Goal: Task Accomplishment & Management: Use online tool/utility

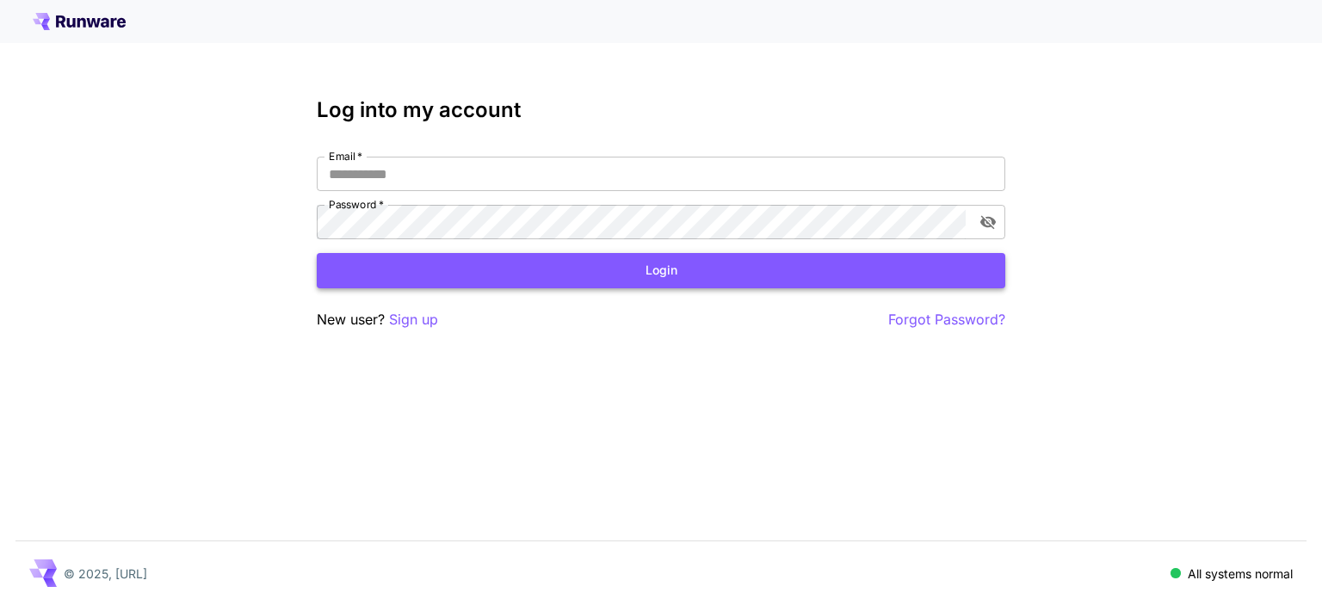
type input "**********"
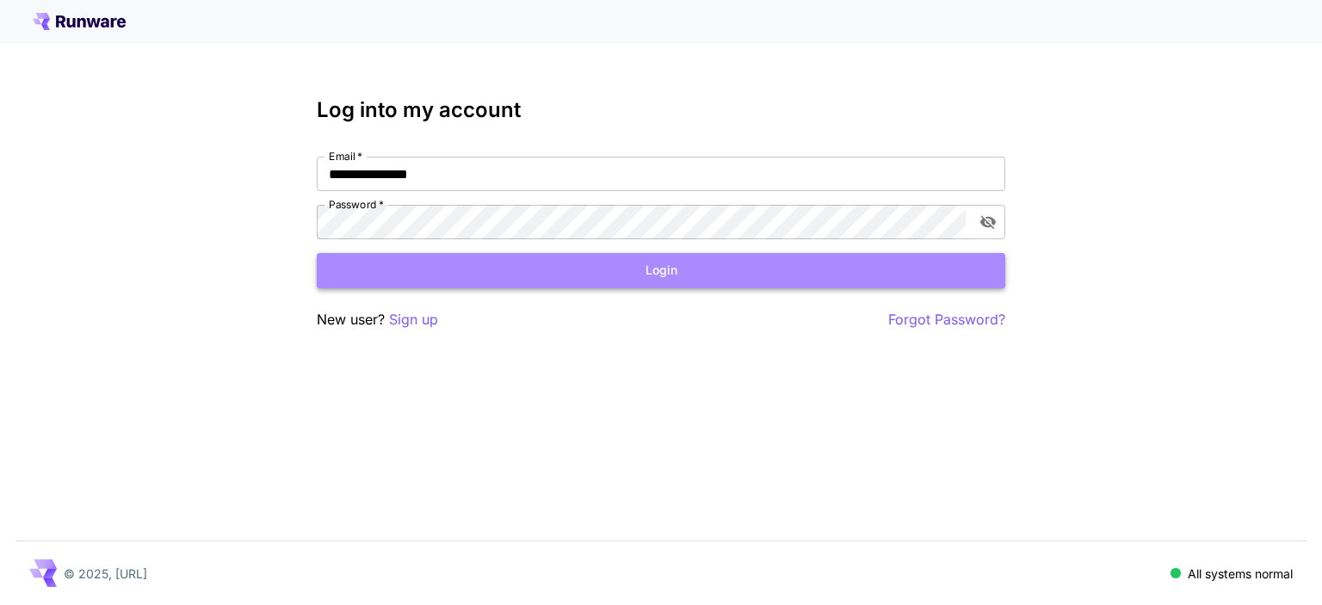
click at [650, 276] on button "Login" at bounding box center [661, 270] width 689 height 35
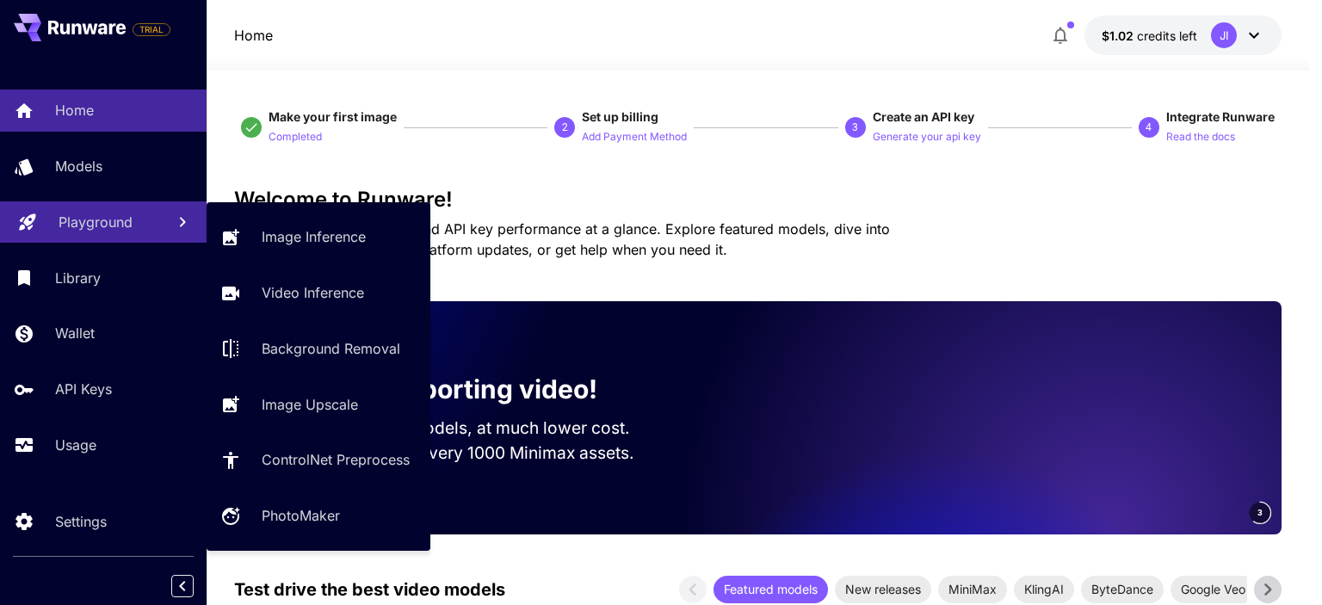
click at [90, 220] on p "Playground" at bounding box center [96, 222] width 74 height 21
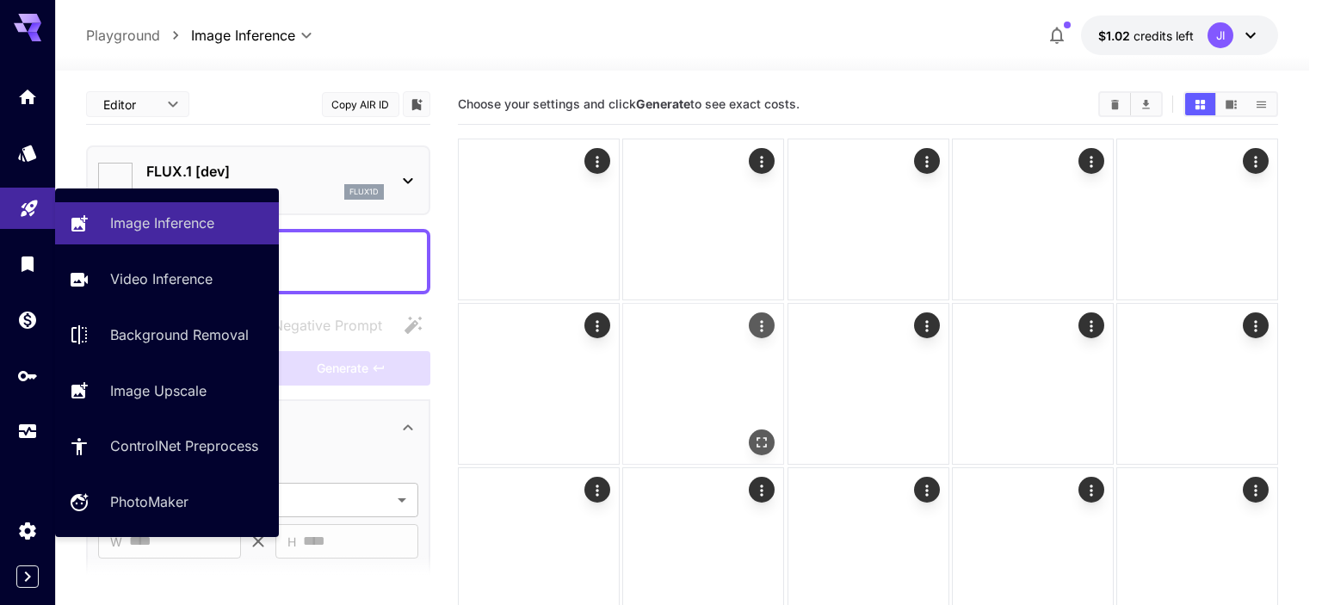
type input "**********"
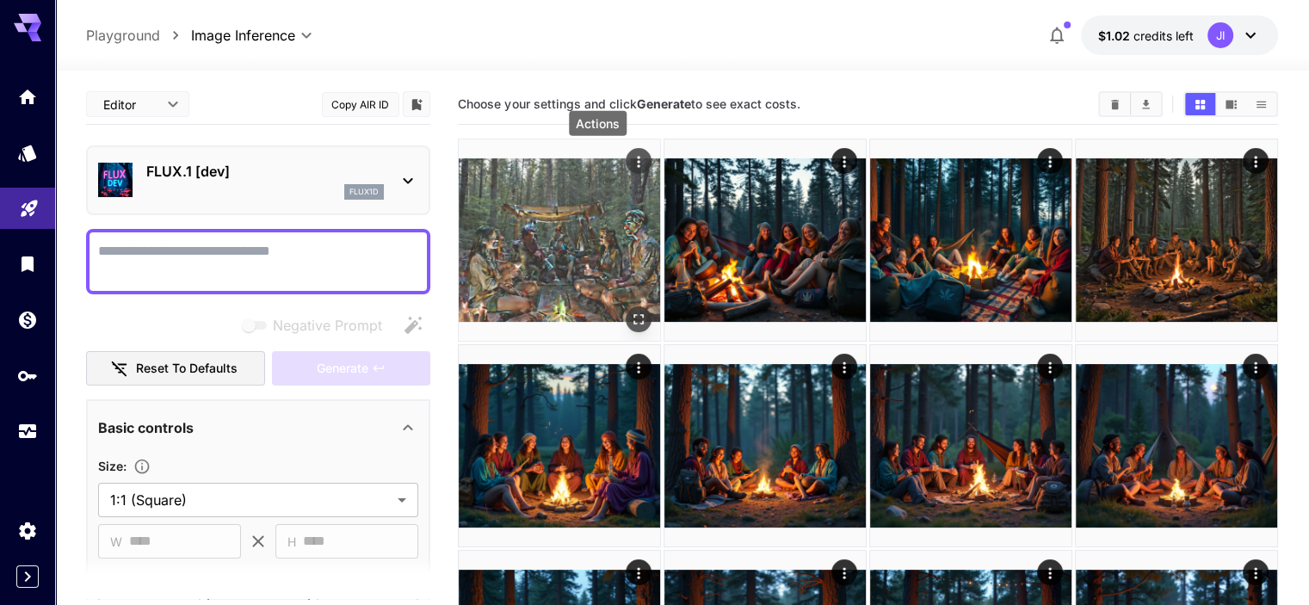
click at [630, 159] on icon "Actions" at bounding box center [638, 161] width 17 height 17
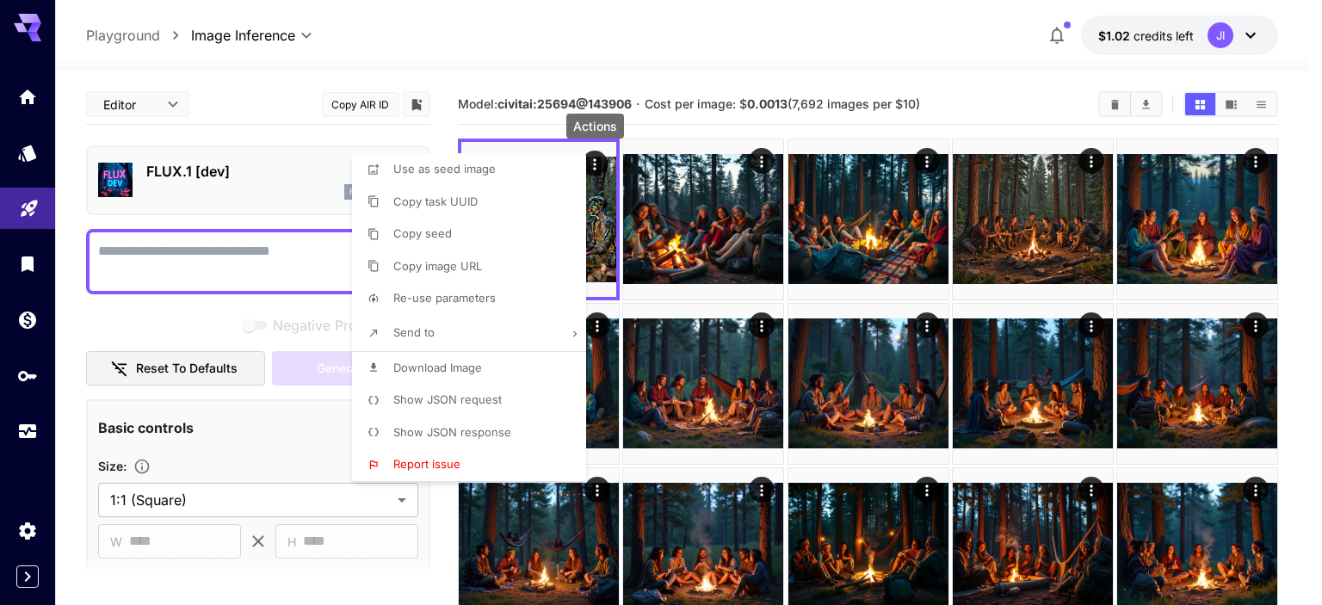
click at [763, 161] on div at bounding box center [661, 302] width 1322 height 605
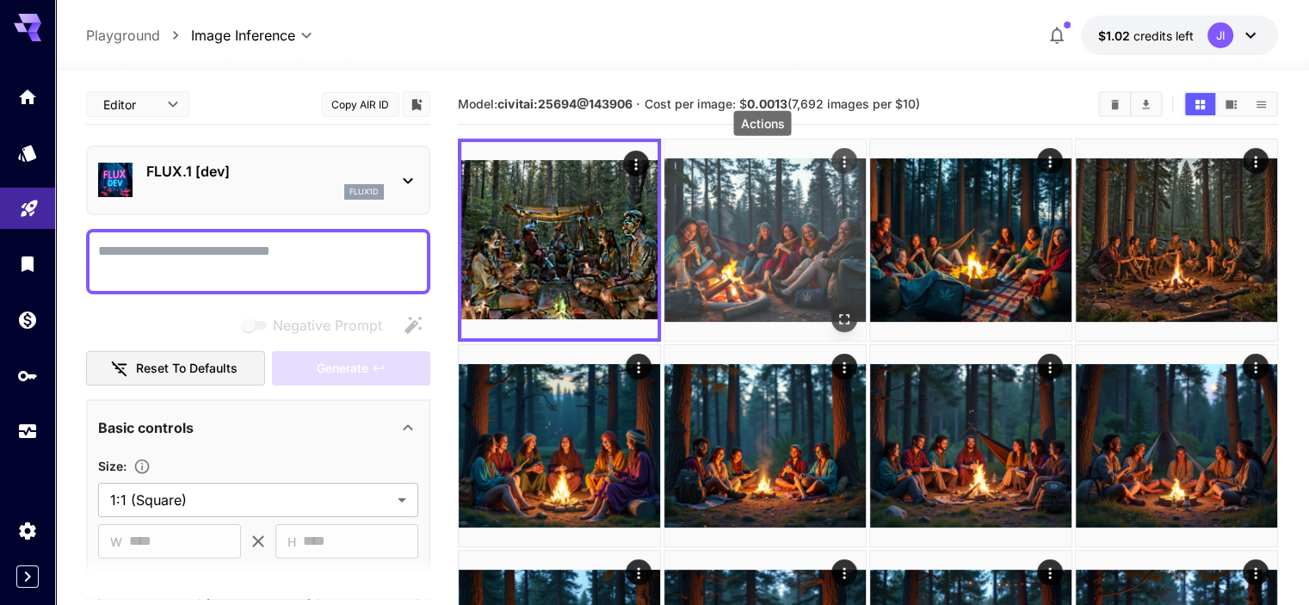
click at [836, 157] on icon "Actions" at bounding box center [844, 161] width 17 height 17
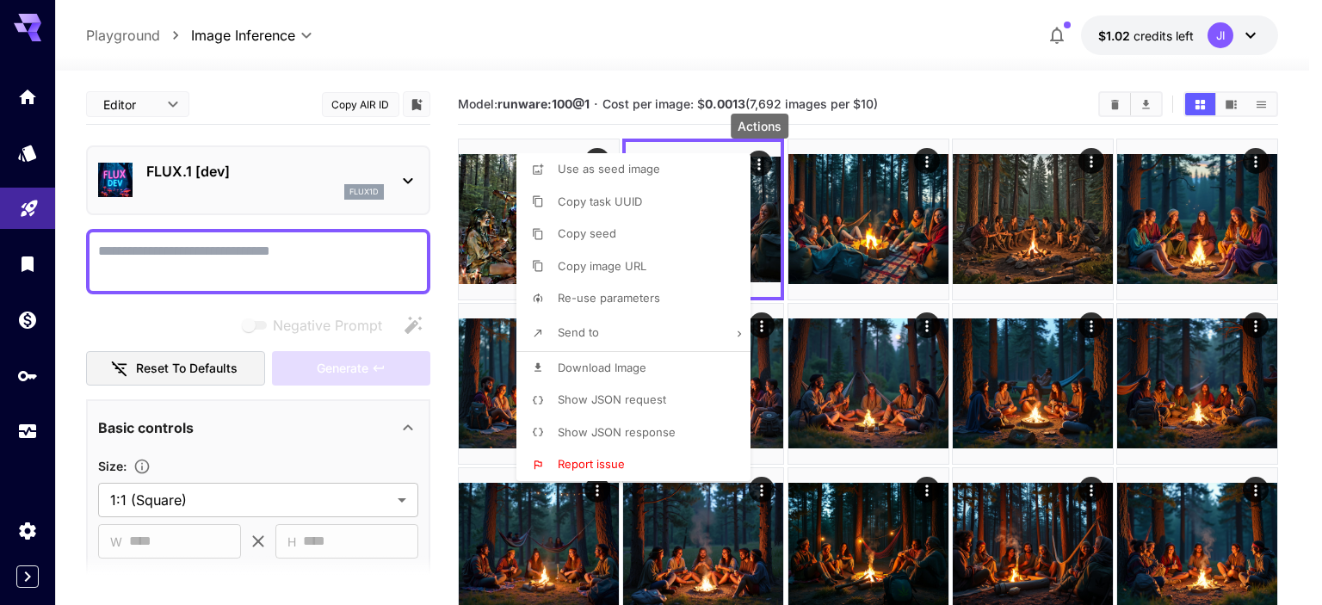
click at [124, 240] on div at bounding box center [661, 302] width 1322 height 605
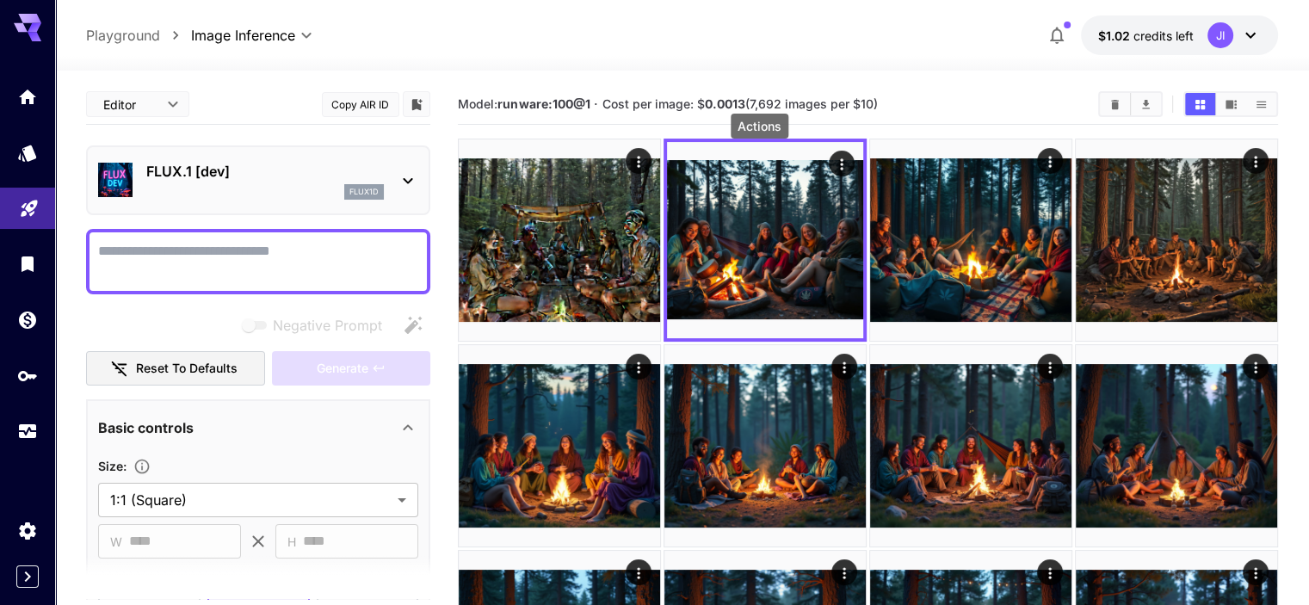
click at [138, 249] on textarea "Negative Prompt" at bounding box center [258, 261] width 320 height 41
paste textarea "**********"
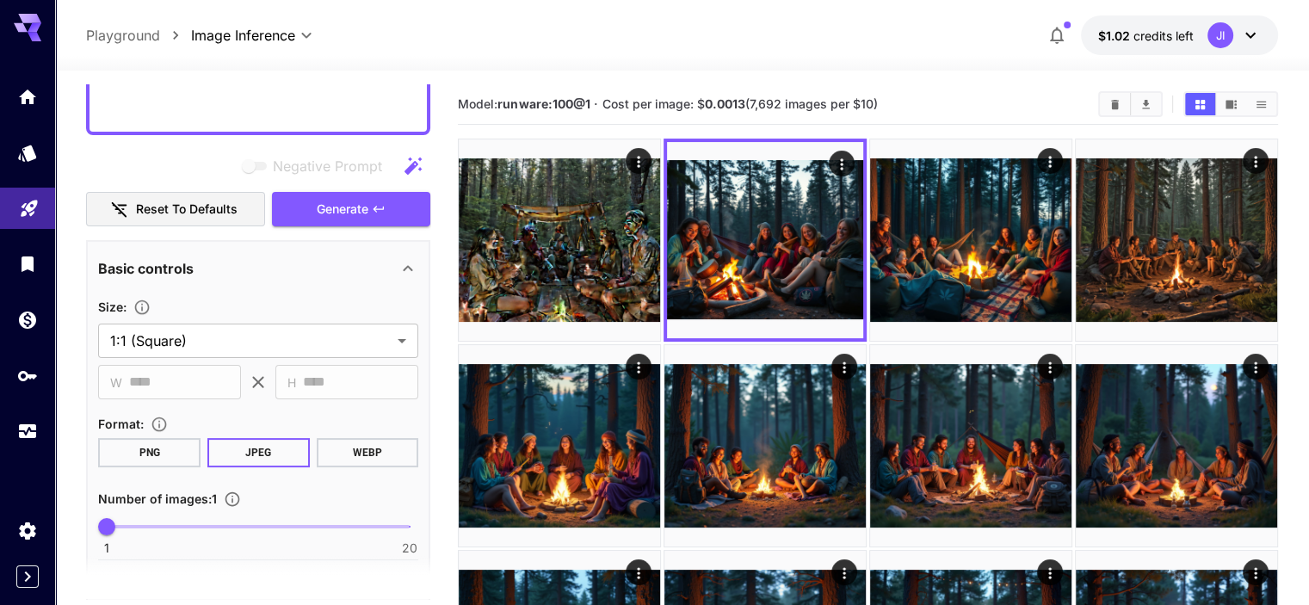
scroll to position [430, 0]
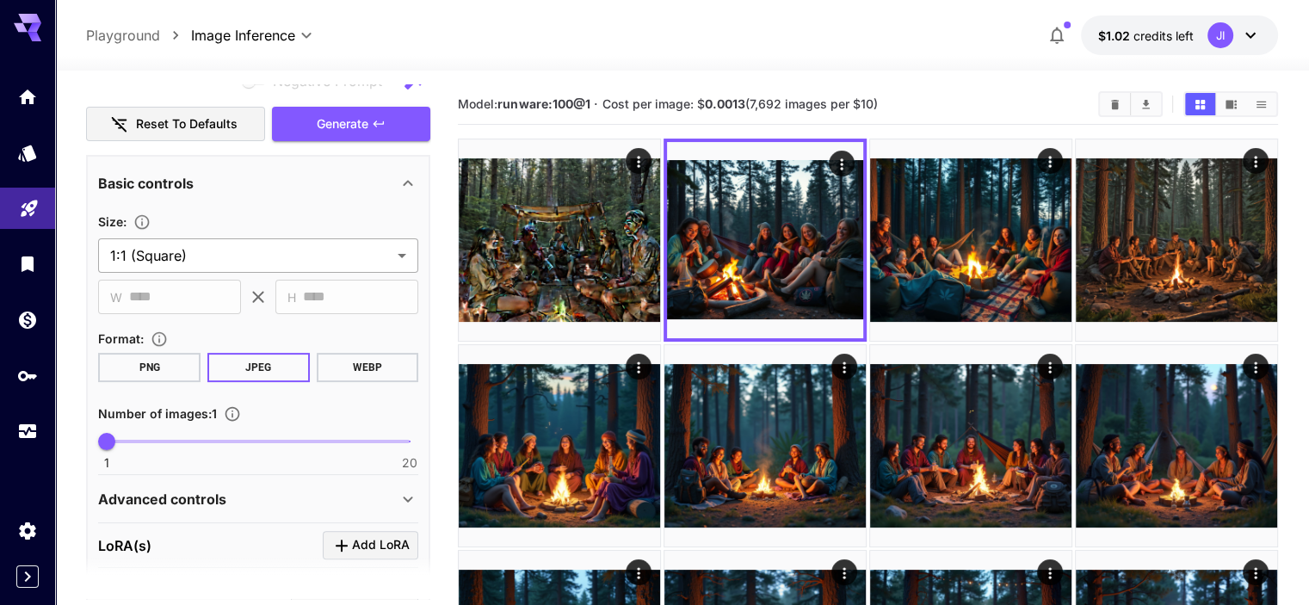
type textarea "**********"
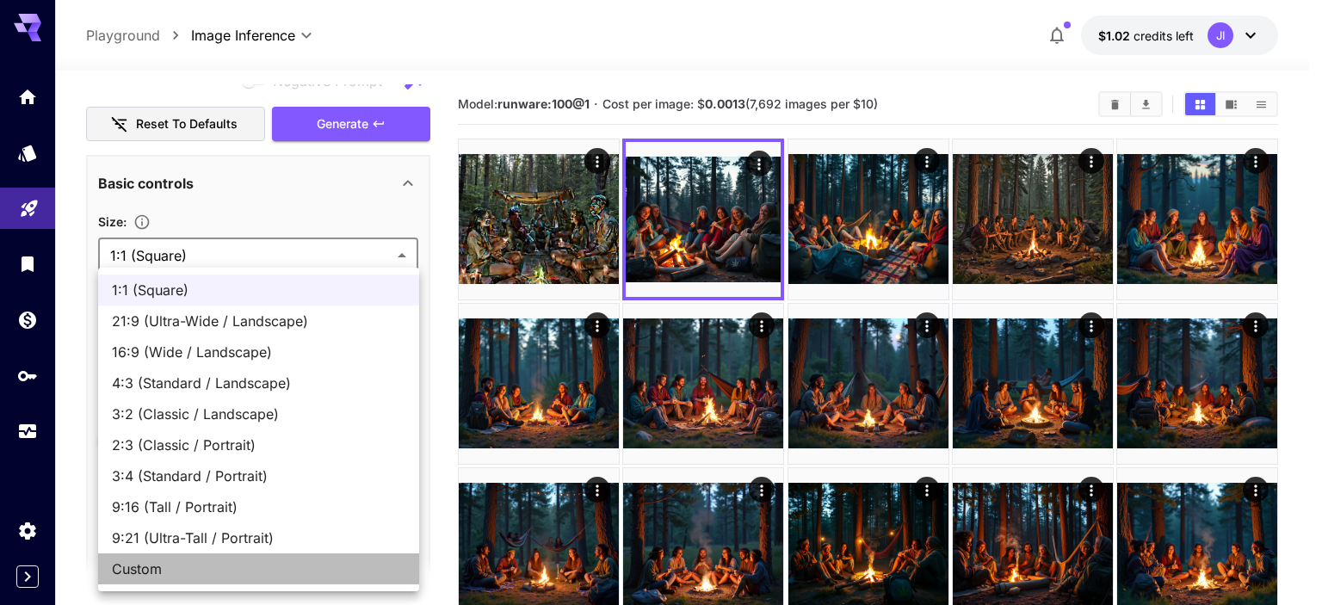
click at [216, 560] on span "Custom" at bounding box center [259, 569] width 294 height 21
type input "******"
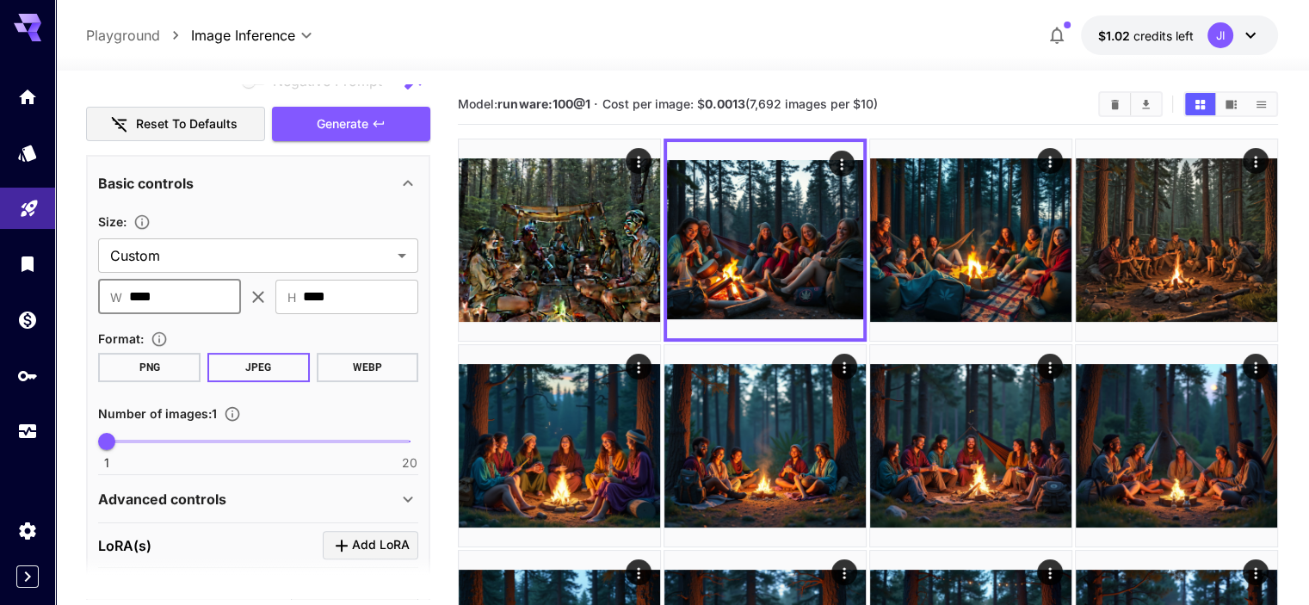
drag, startPoint x: 160, startPoint y: 289, endPoint x: 135, endPoint y: 292, distance: 25.1
click at [135, 292] on input "****" at bounding box center [185, 297] width 112 height 34
type input "****"
drag, startPoint x: 348, startPoint y: 300, endPoint x: 255, endPoint y: 294, distance: 93.2
click at [257, 294] on div "​ W **** ​ ​ H **** ​" at bounding box center [258, 297] width 320 height 34
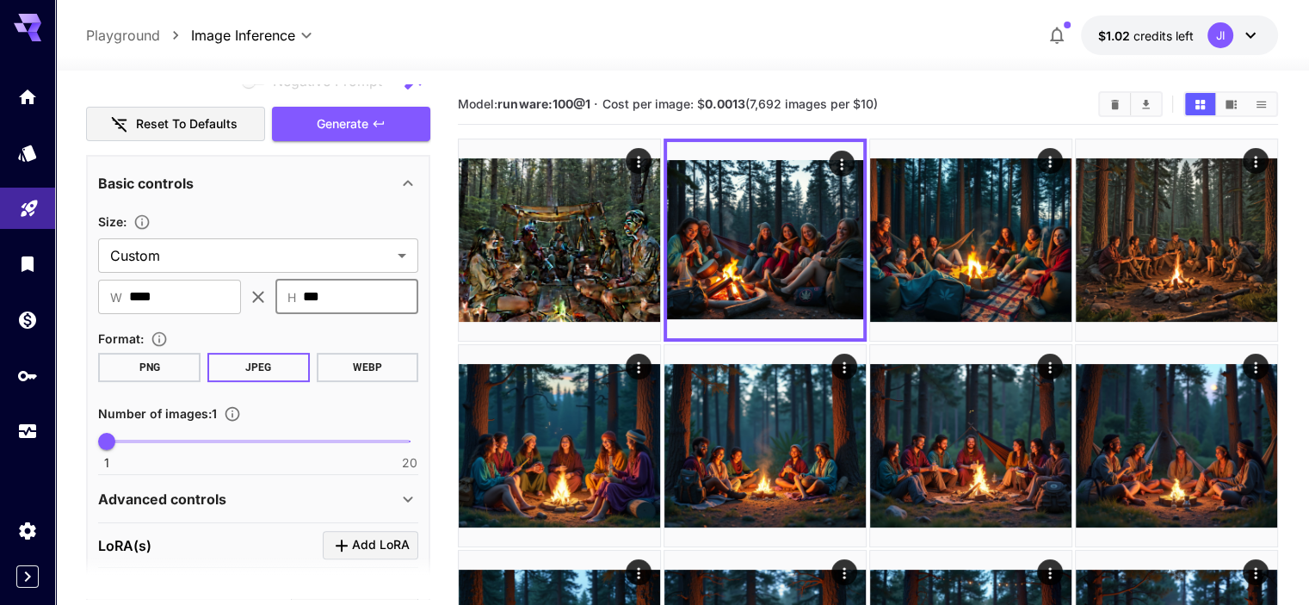
type input "***"
click at [292, 406] on div "Number of images : 1" at bounding box center [258, 413] width 320 height 21
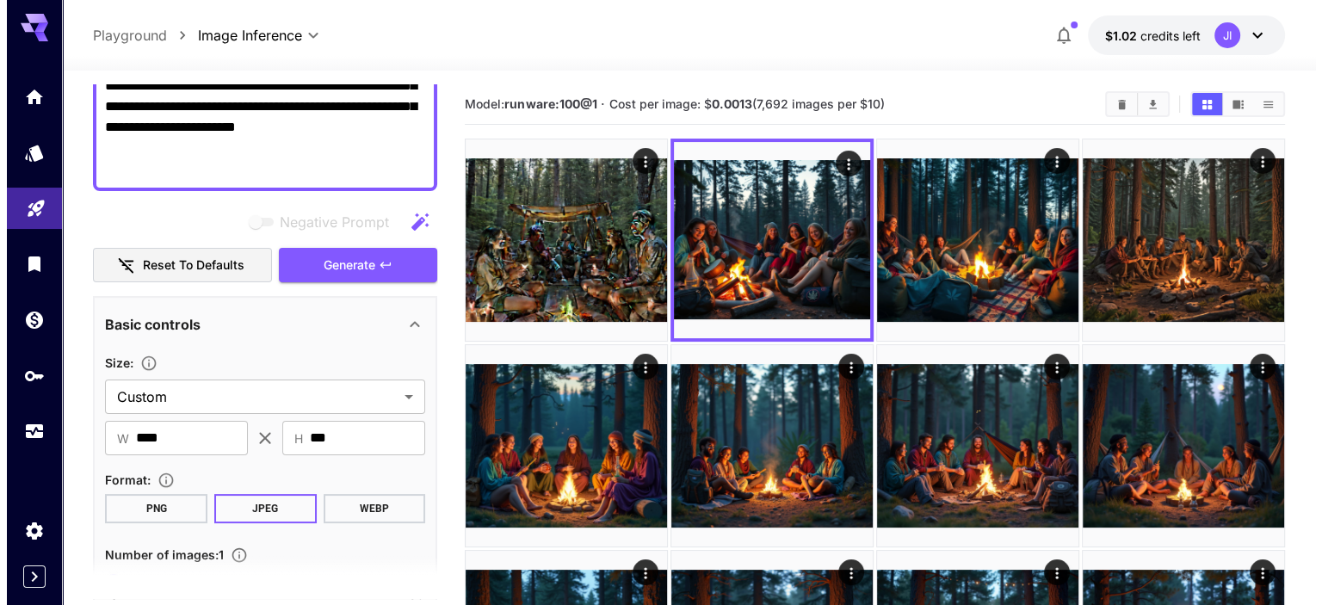
scroll to position [287, 0]
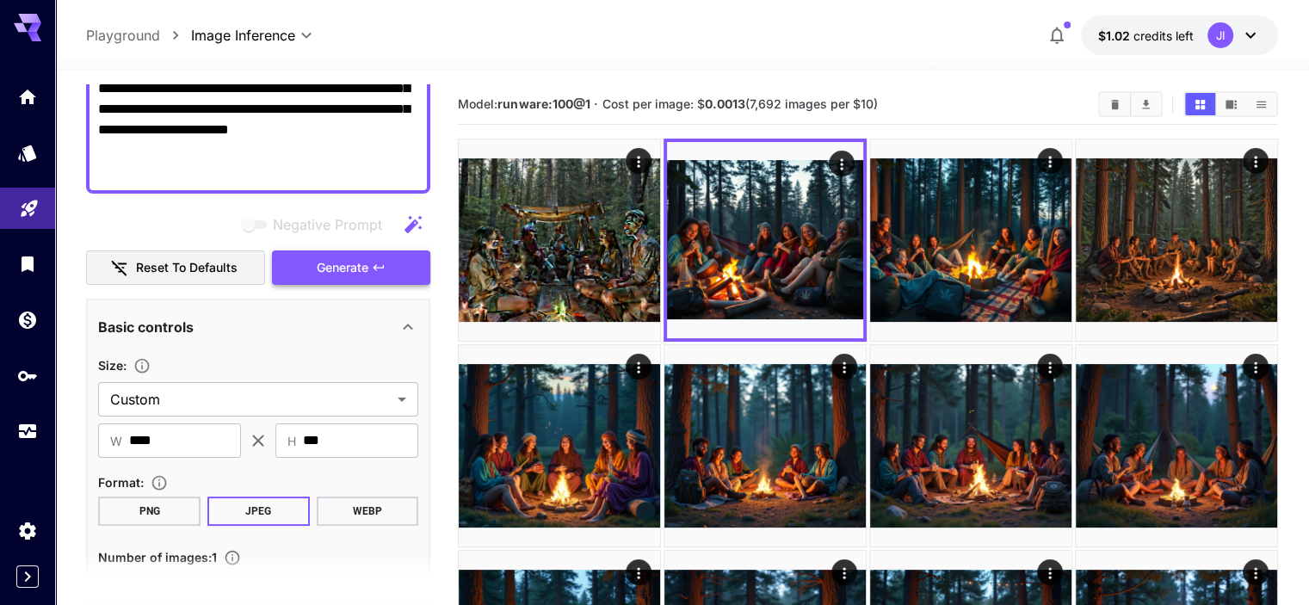
click at [317, 266] on span "Generate" at bounding box center [343, 268] width 52 height 22
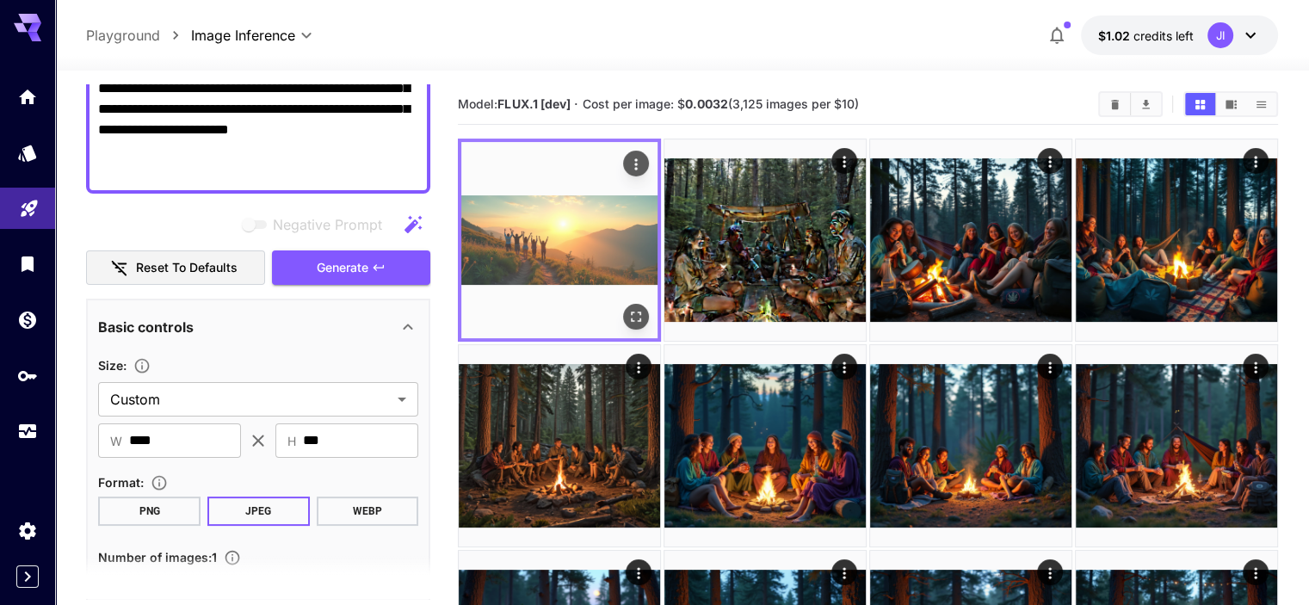
click at [537, 215] on img at bounding box center [559, 240] width 196 height 196
click at [628, 308] on icon "Open in fullscreen" at bounding box center [636, 316] width 17 height 17
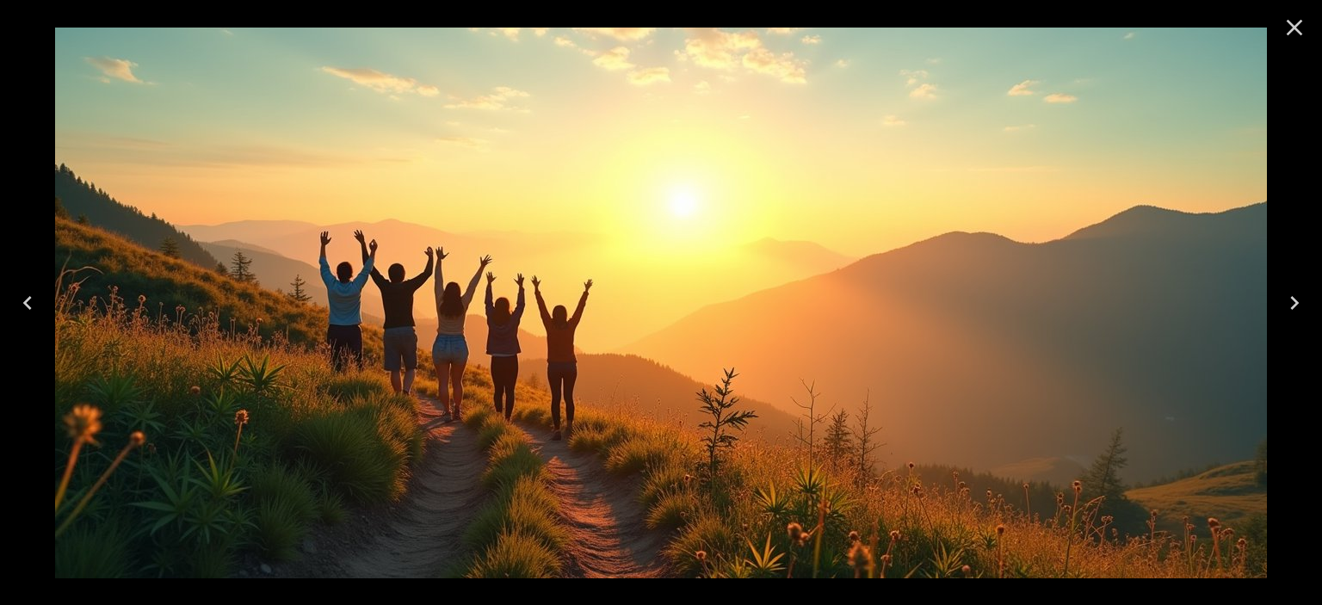
click at [1287, 28] on icon "Close" at bounding box center [1295, 28] width 28 height 28
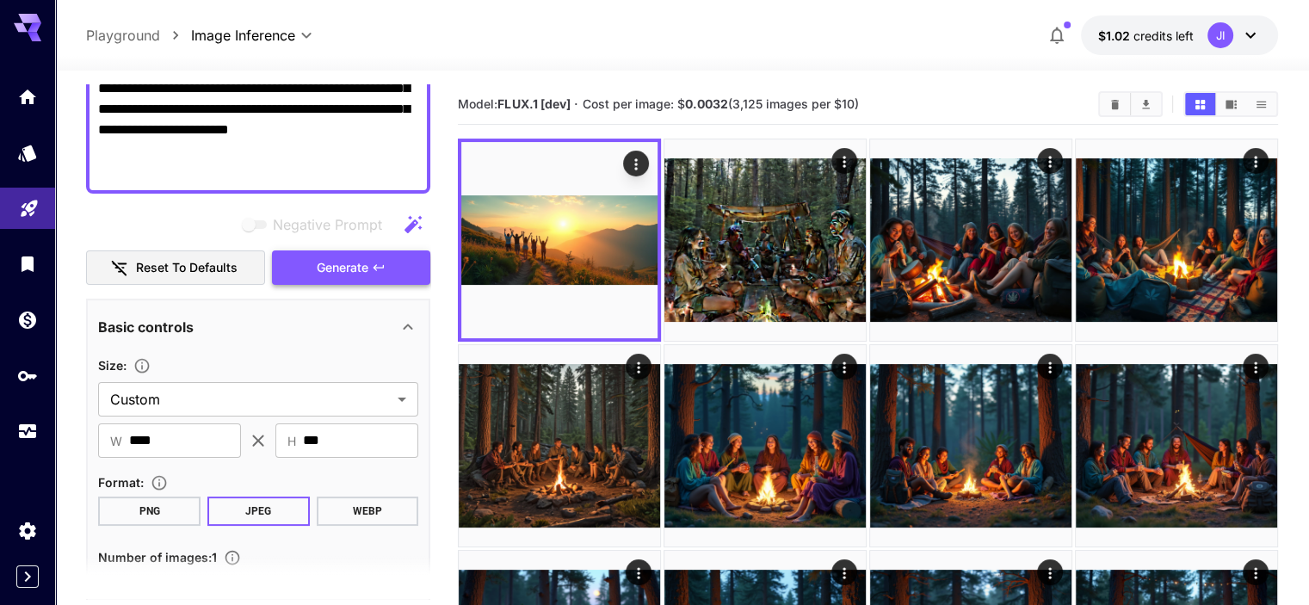
click at [338, 264] on span "Generate" at bounding box center [343, 268] width 52 height 22
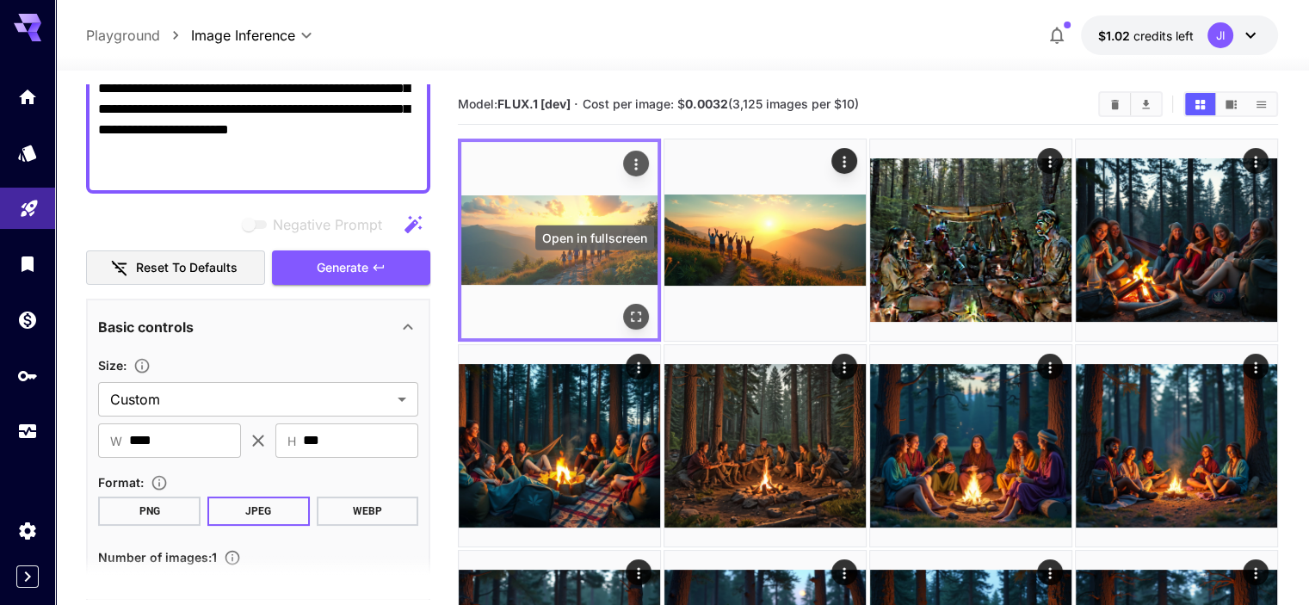
click at [631, 312] on icon "Open in fullscreen" at bounding box center [636, 317] width 10 height 10
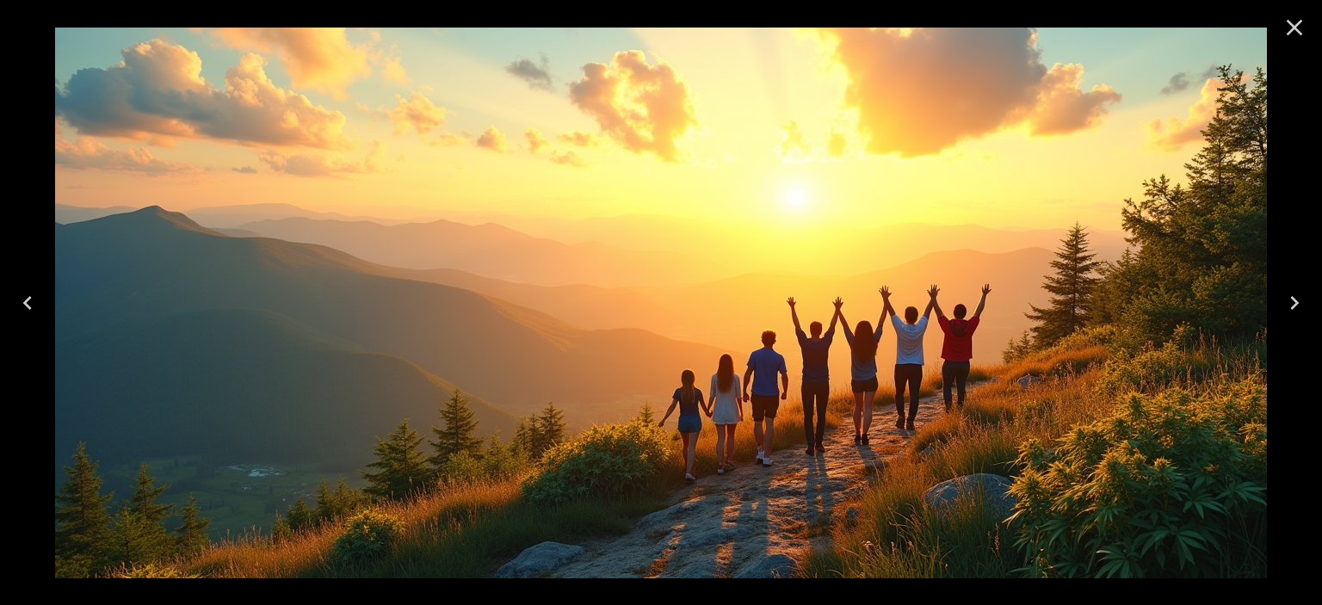
click at [1298, 31] on icon "Close" at bounding box center [1295, 28] width 16 height 16
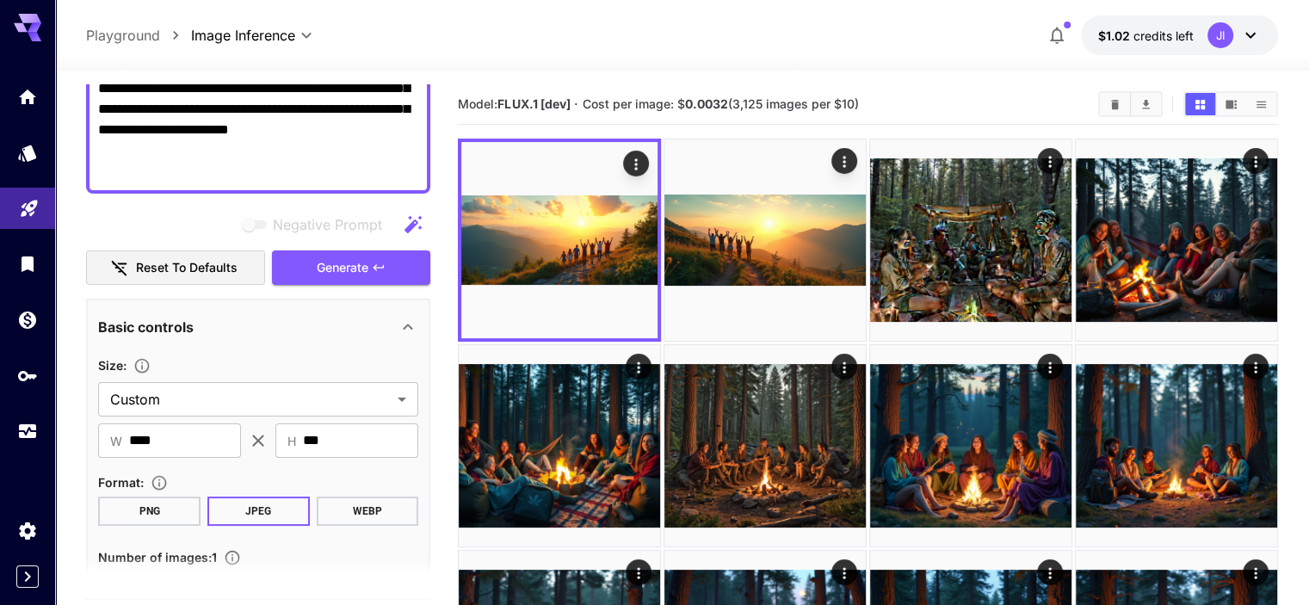
click at [283, 148] on textarea "**********" at bounding box center [258, 67] width 320 height 227
paste textarea
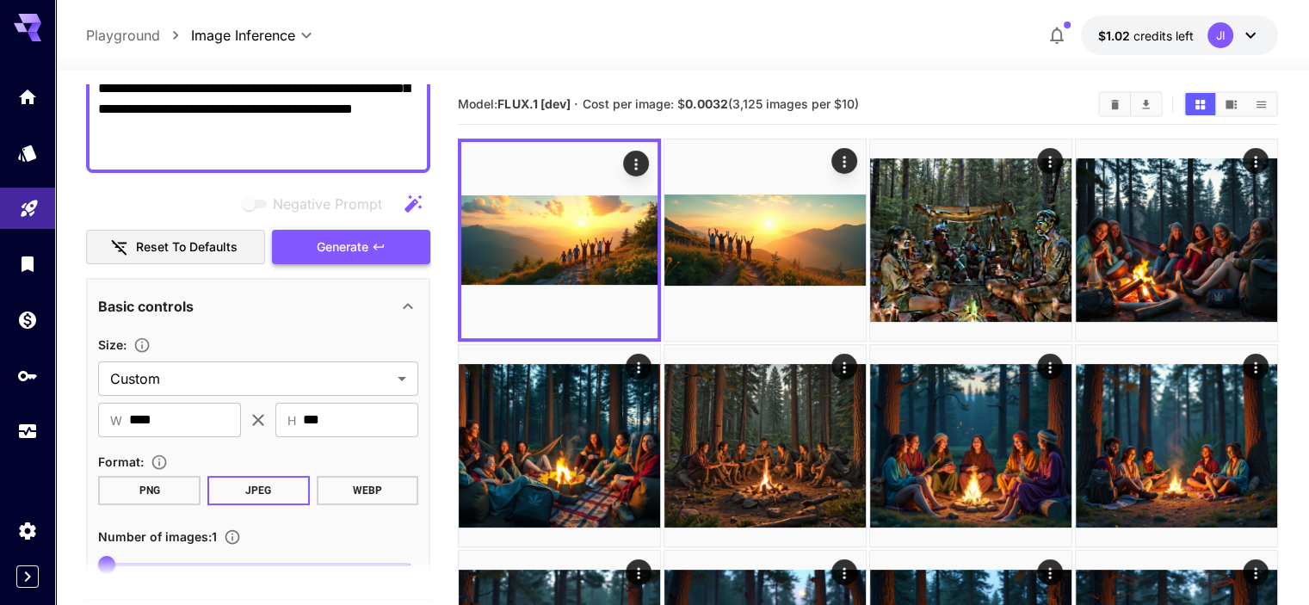
click at [305, 248] on button "Generate" at bounding box center [351, 247] width 158 height 35
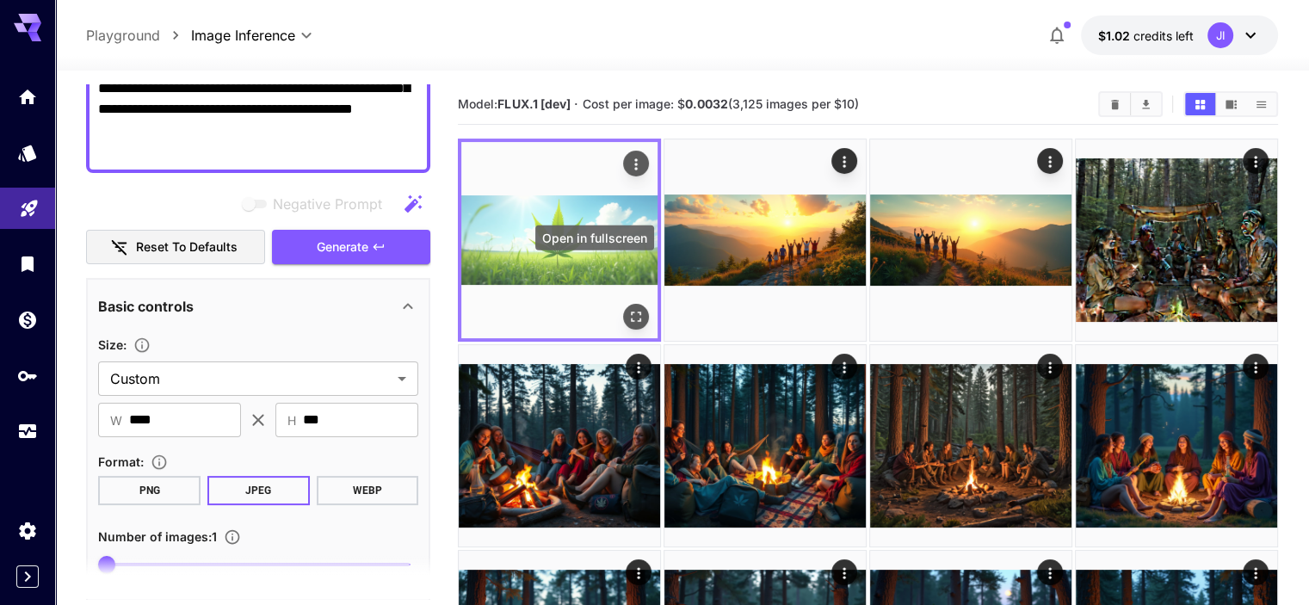
click at [628, 308] on icon "Open in fullscreen" at bounding box center [636, 316] width 17 height 17
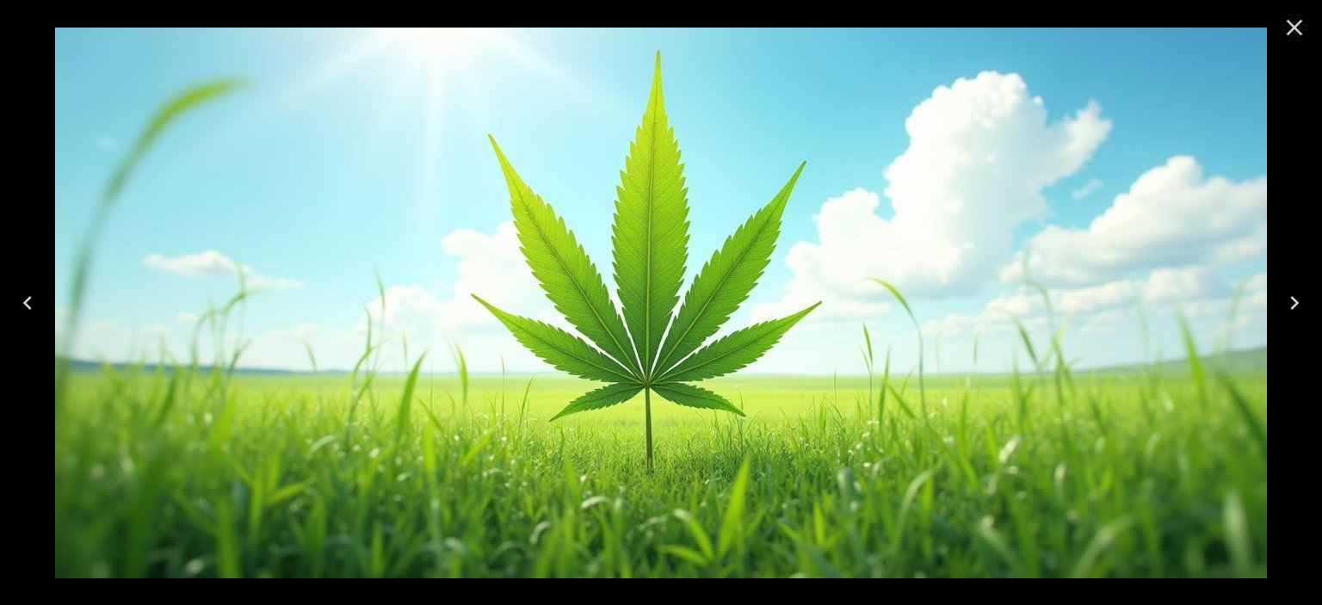
click at [1296, 27] on icon "Close" at bounding box center [1295, 28] width 16 height 16
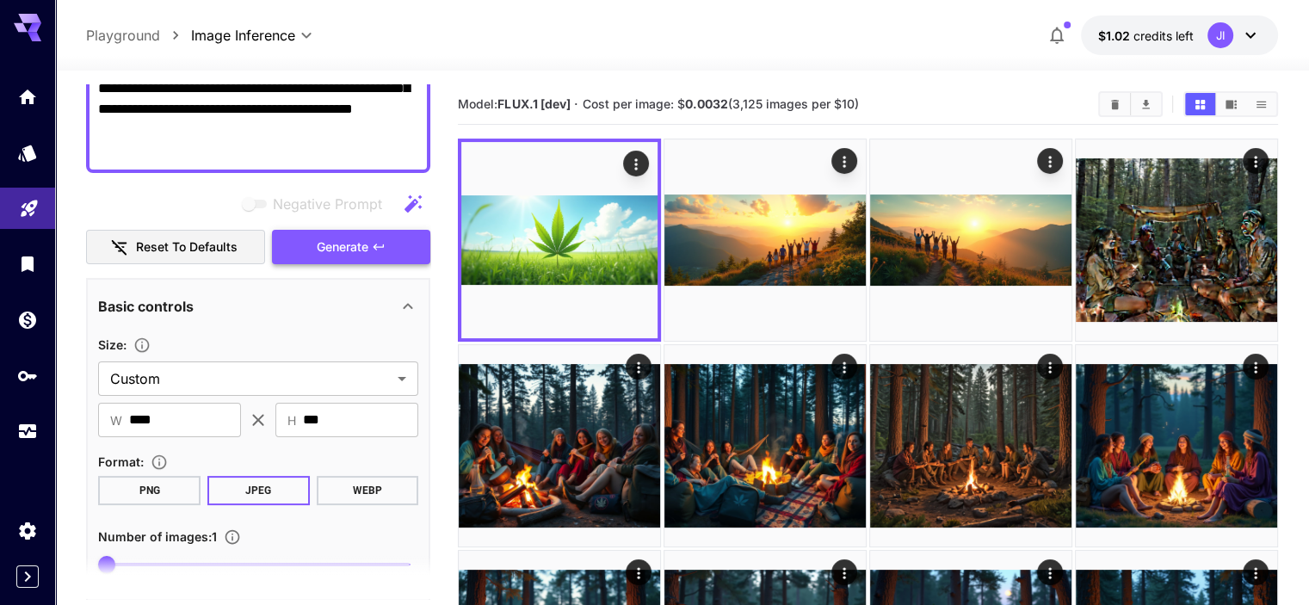
click at [327, 251] on span "Generate" at bounding box center [343, 248] width 52 height 22
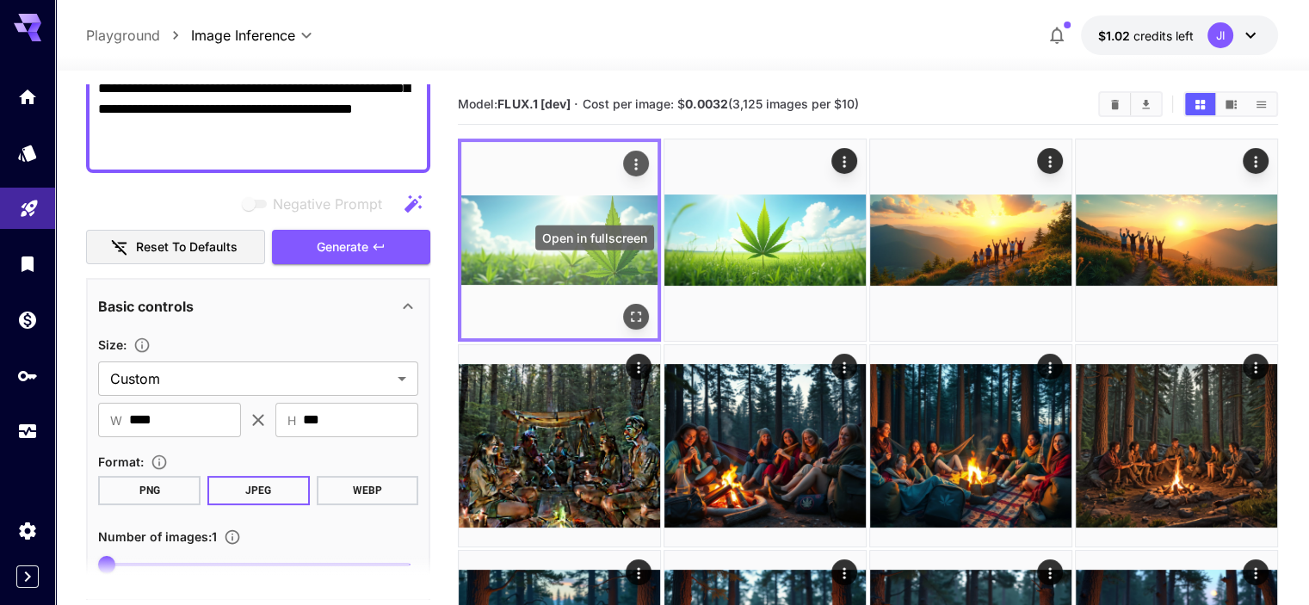
click at [628, 308] on icon "Open in fullscreen" at bounding box center [636, 316] width 17 height 17
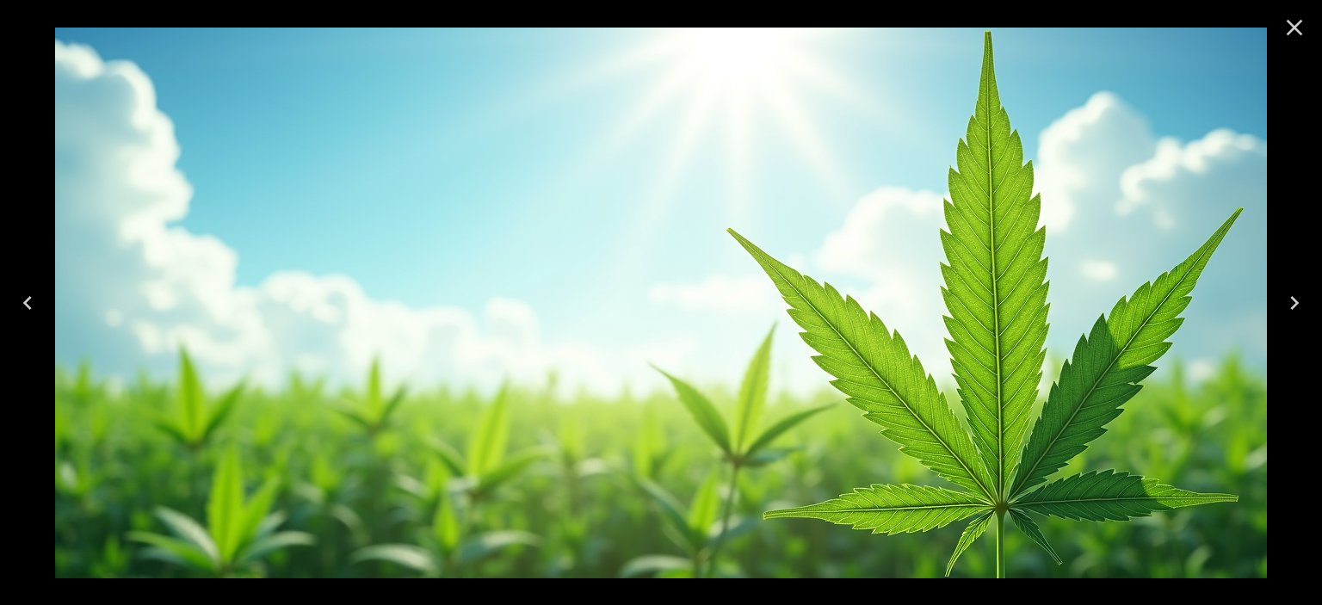
click at [1302, 28] on icon "Close" at bounding box center [1295, 28] width 28 height 28
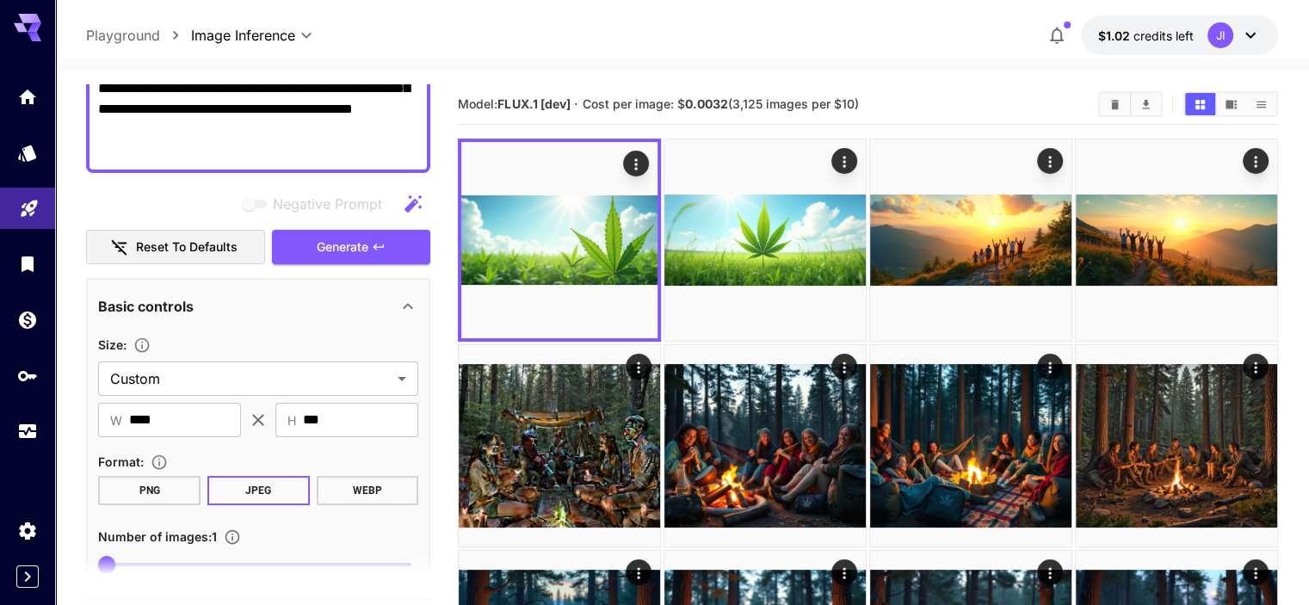
click at [250, 126] on textarea "**********" at bounding box center [258, 57] width 320 height 207
paste textarea "**********"
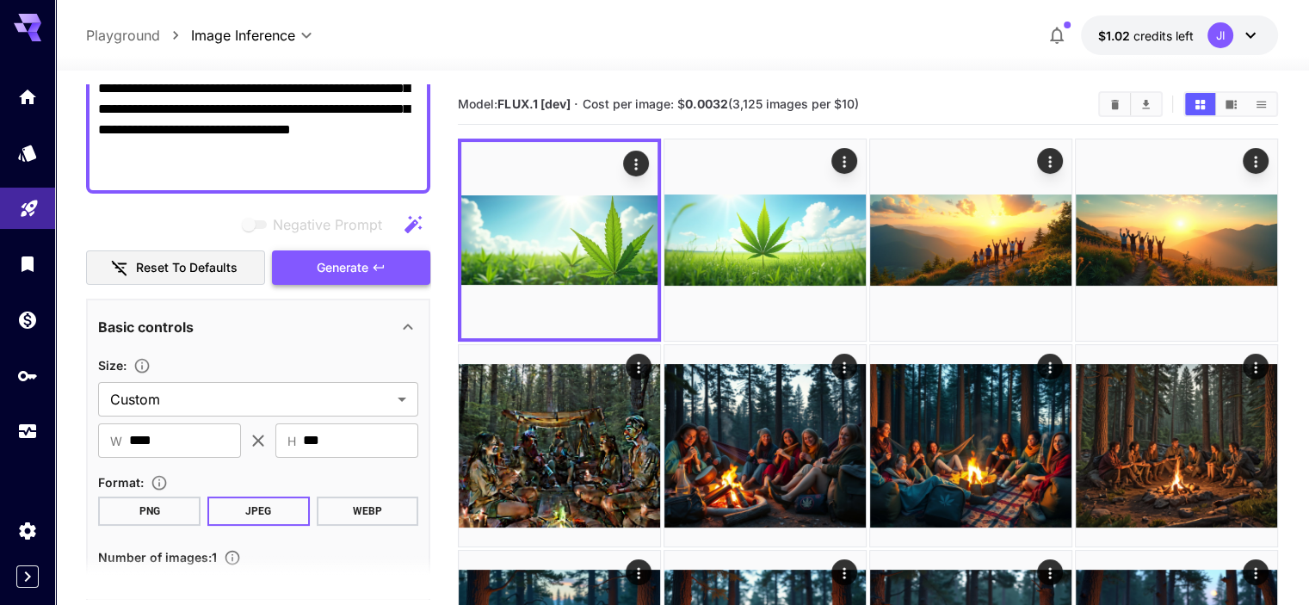
click at [317, 278] on button "Generate" at bounding box center [351, 268] width 158 height 35
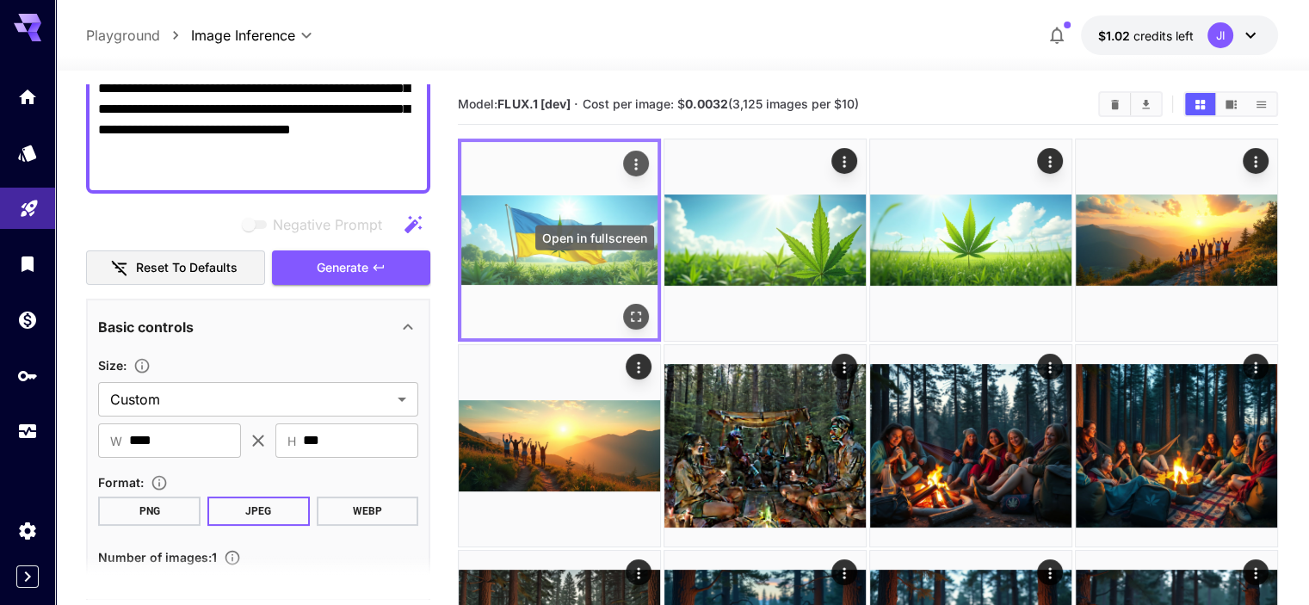
click at [628, 308] on icon "Open in fullscreen" at bounding box center [636, 316] width 17 height 17
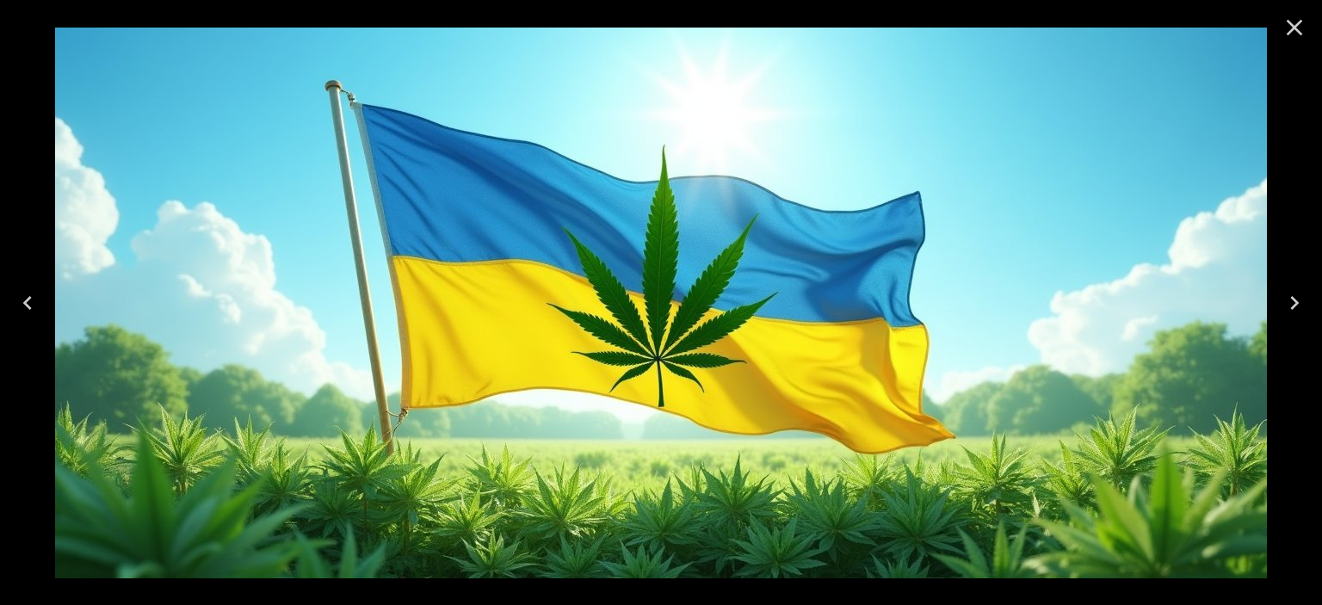
drag, startPoint x: 1291, startPoint y: 24, endPoint x: 1245, endPoint y: 46, distance: 51.6
click at [1291, 24] on icon "Close" at bounding box center [1295, 28] width 16 height 16
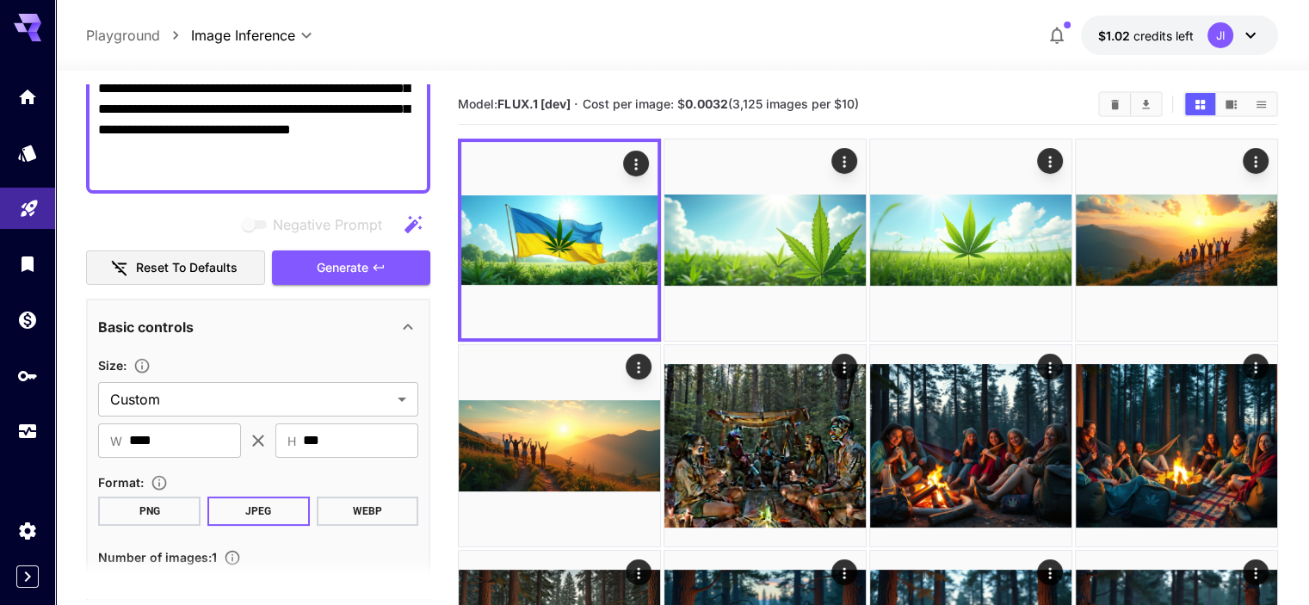
click at [261, 130] on textarea "**********" at bounding box center [258, 67] width 320 height 227
paste textarea
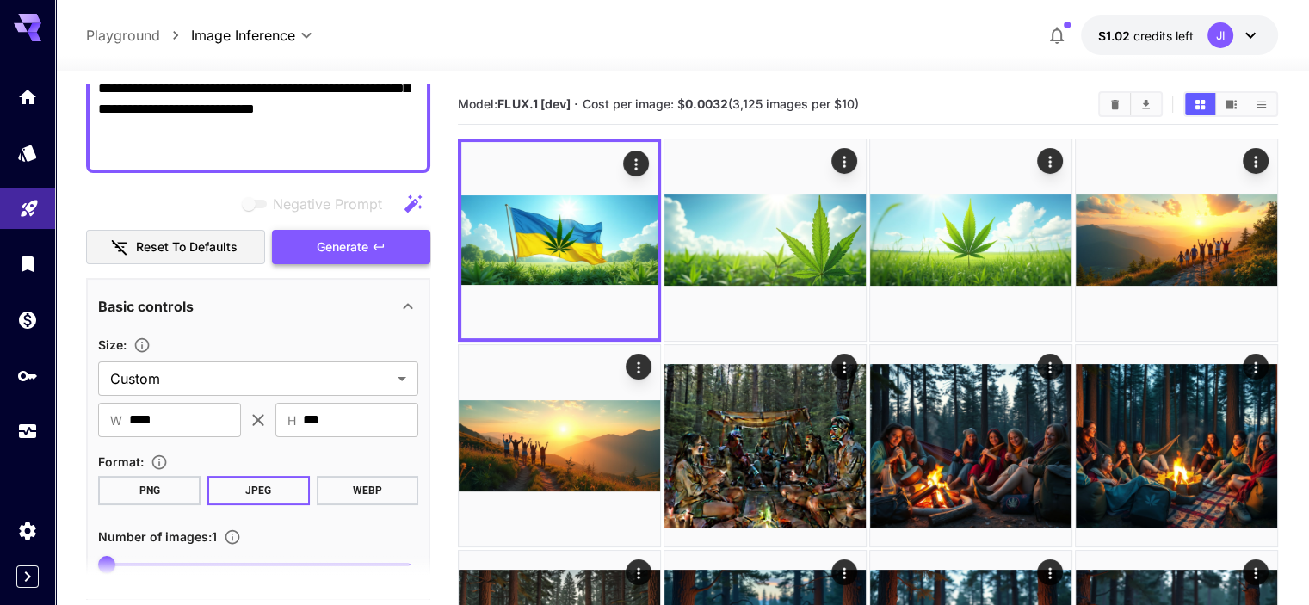
click at [326, 249] on span "Generate" at bounding box center [343, 248] width 52 height 22
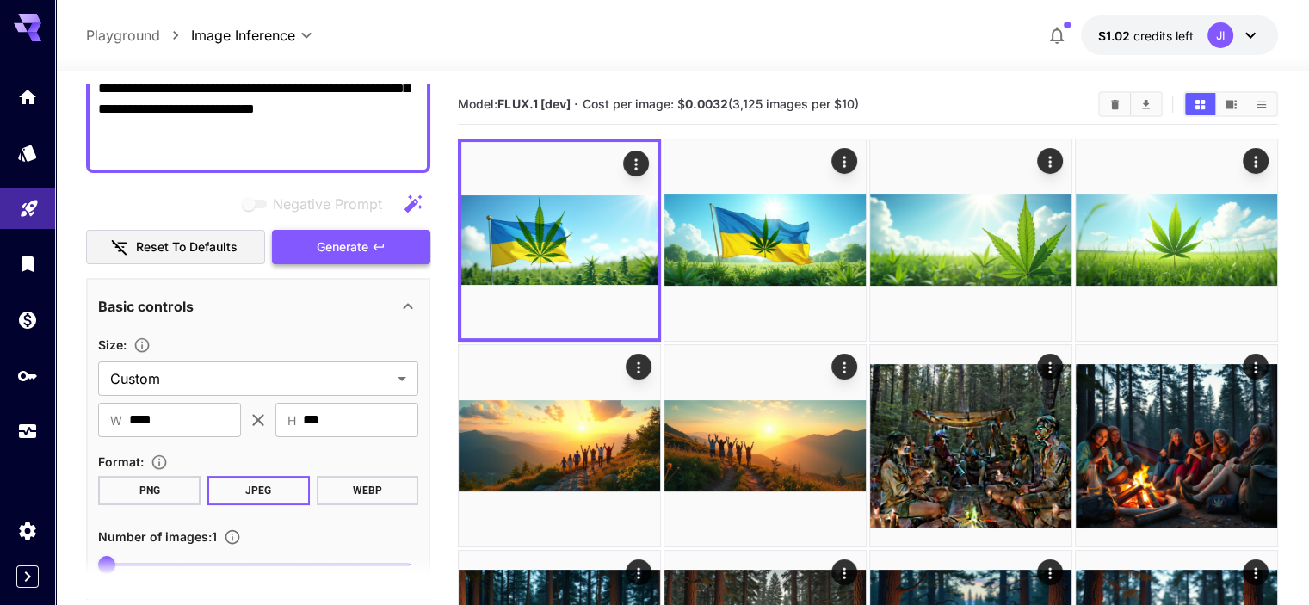
click at [353, 244] on span "Generate" at bounding box center [343, 248] width 52 height 22
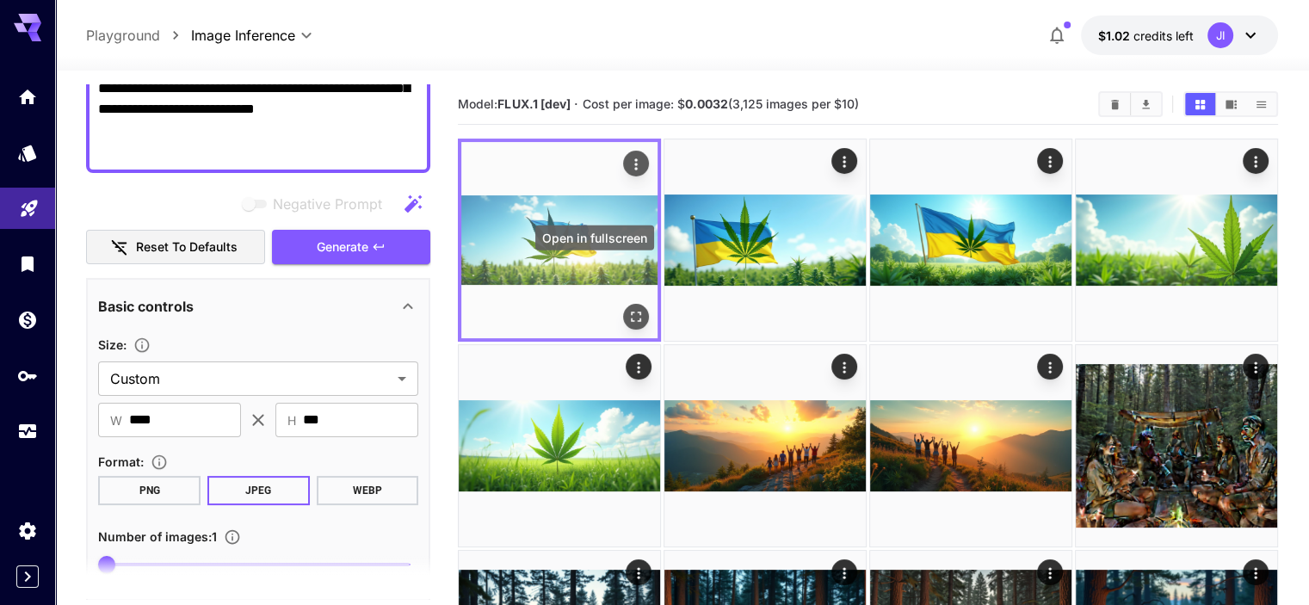
click at [628, 308] on icon "Open in fullscreen" at bounding box center [636, 316] width 17 height 17
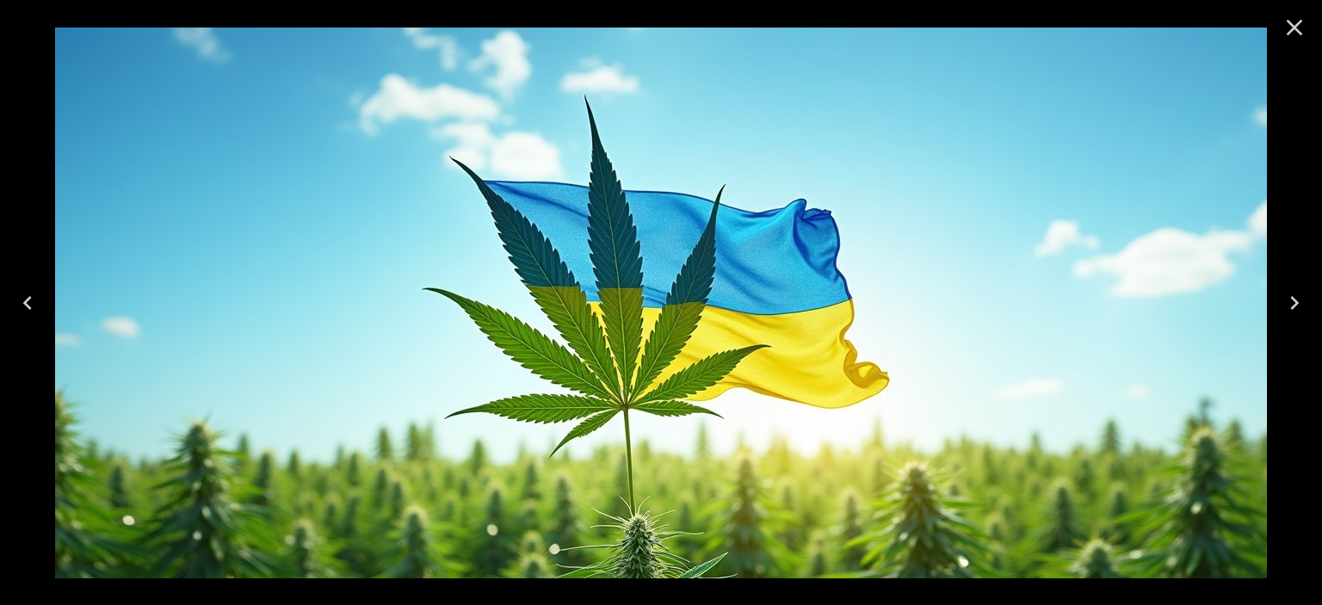
click at [1291, 19] on icon "Close" at bounding box center [1295, 28] width 28 height 28
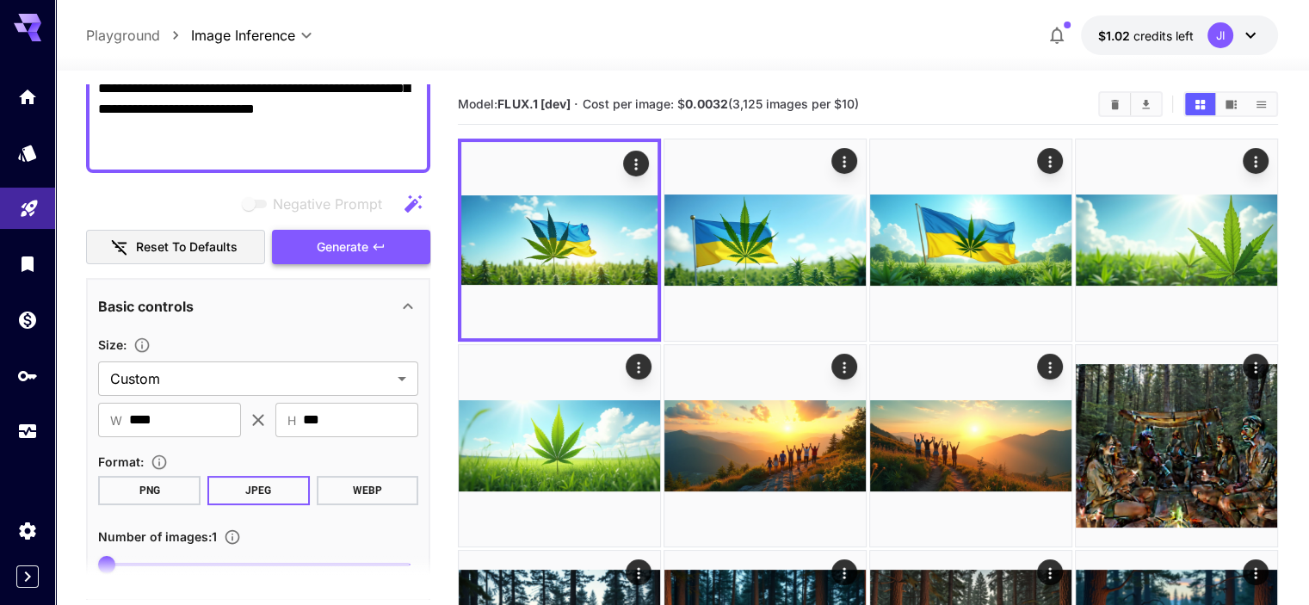
click at [346, 254] on span "Generate" at bounding box center [343, 248] width 52 height 22
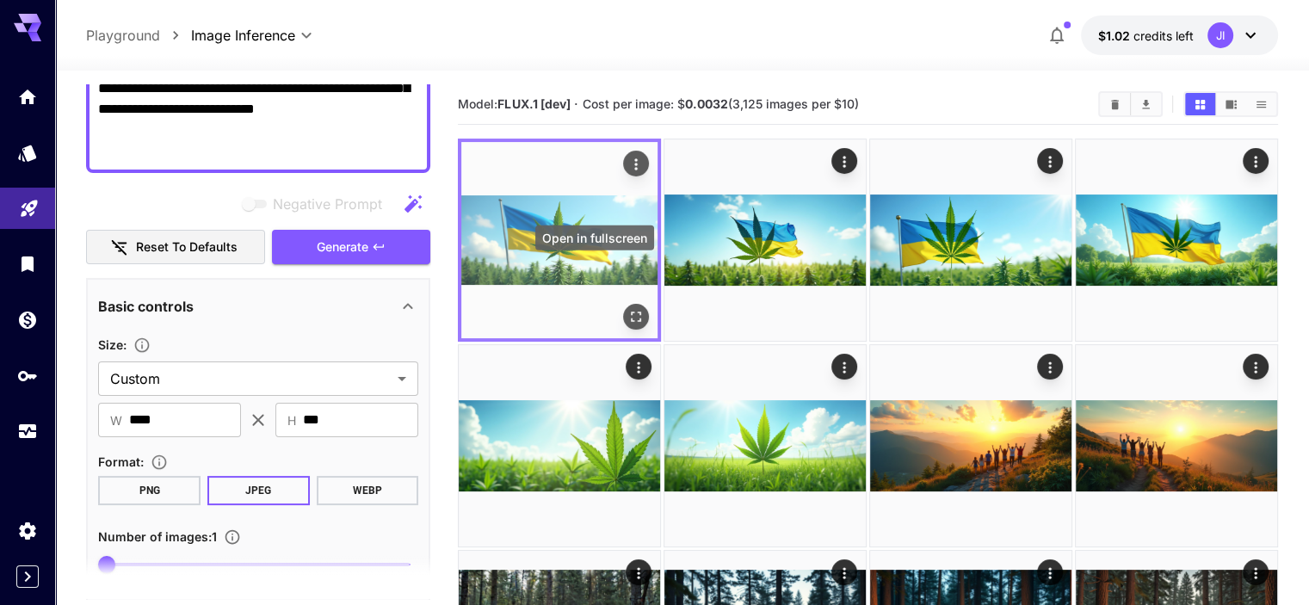
click at [628, 308] on icon "Open in fullscreen" at bounding box center [636, 316] width 17 height 17
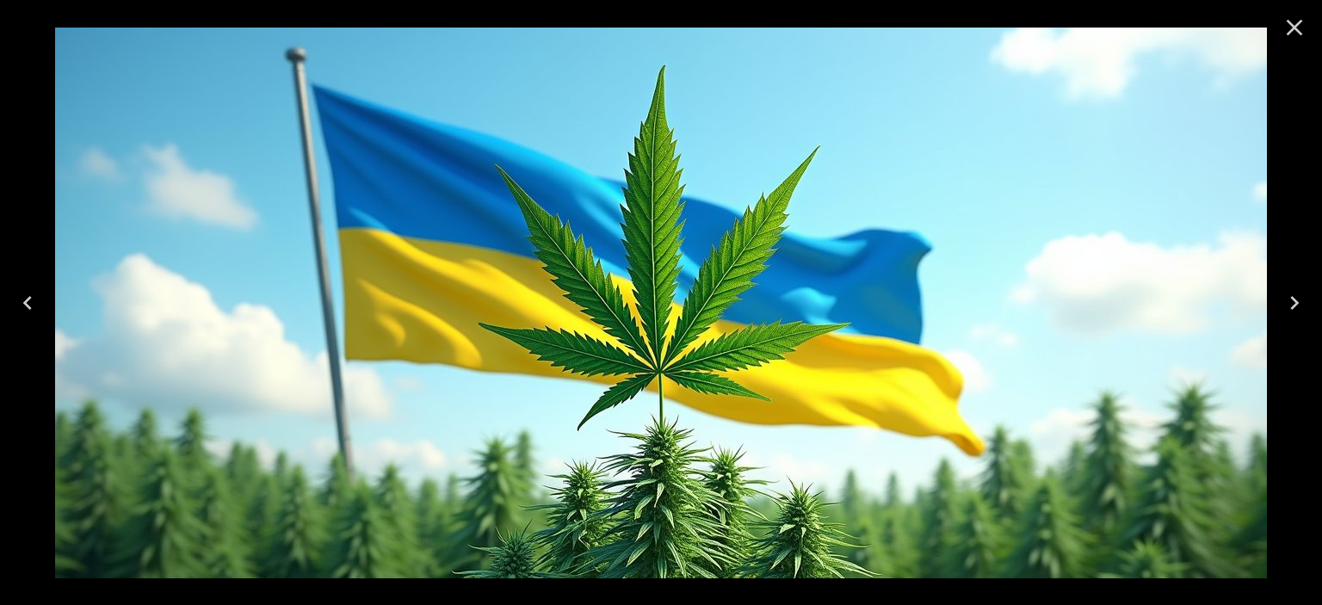
click at [1294, 27] on icon "Close" at bounding box center [1295, 28] width 16 height 16
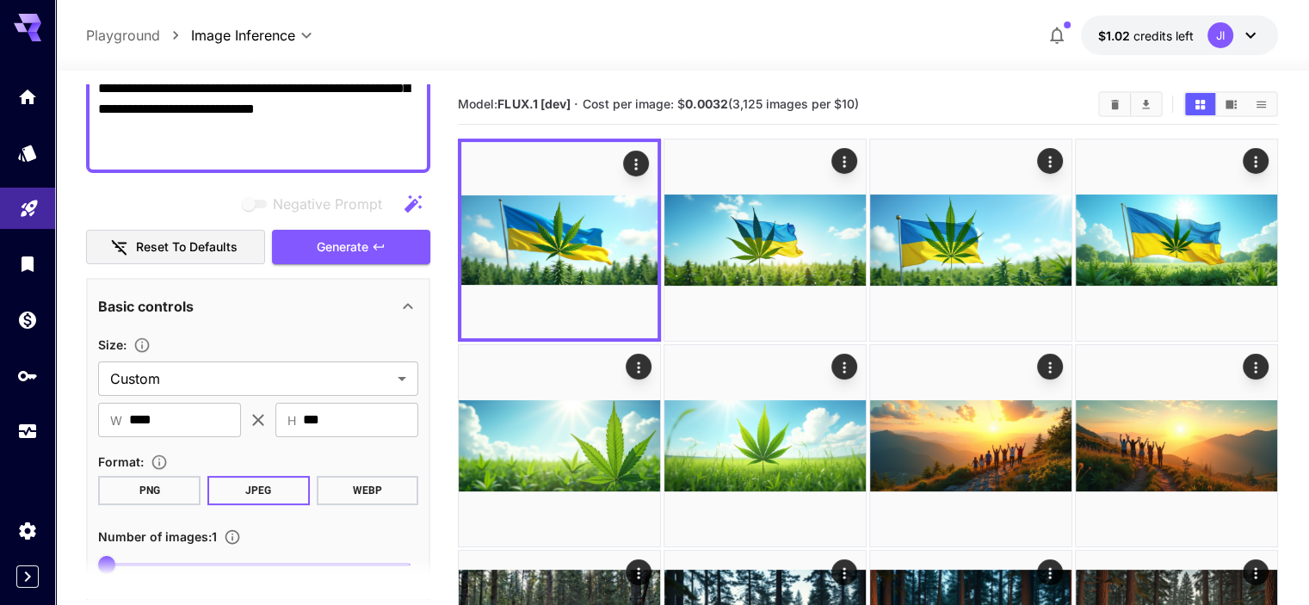
click at [265, 132] on textarea "**********" at bounding box center [258, 57] width 320 height 207
paste textarea
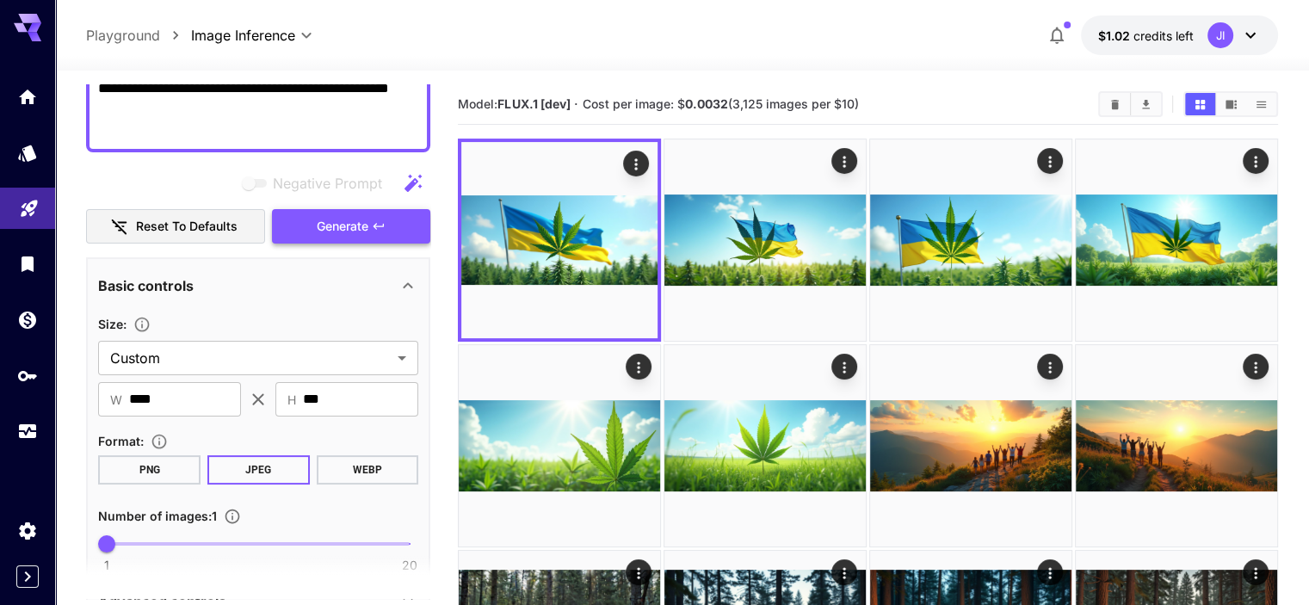
click at [325, 223] on span "Generate" at bounding box center [343, 227] width 52 height 22
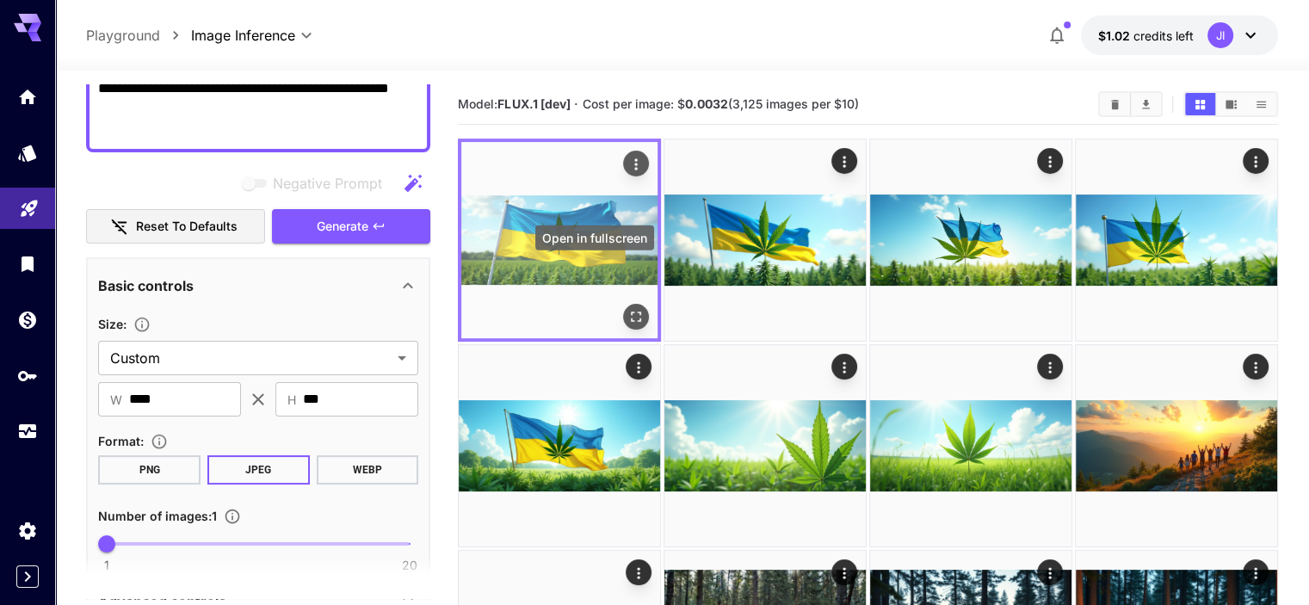
click at [628, 308] on icon "Open in fullscreen" at bounding box center [636, 316] width 17 height 17
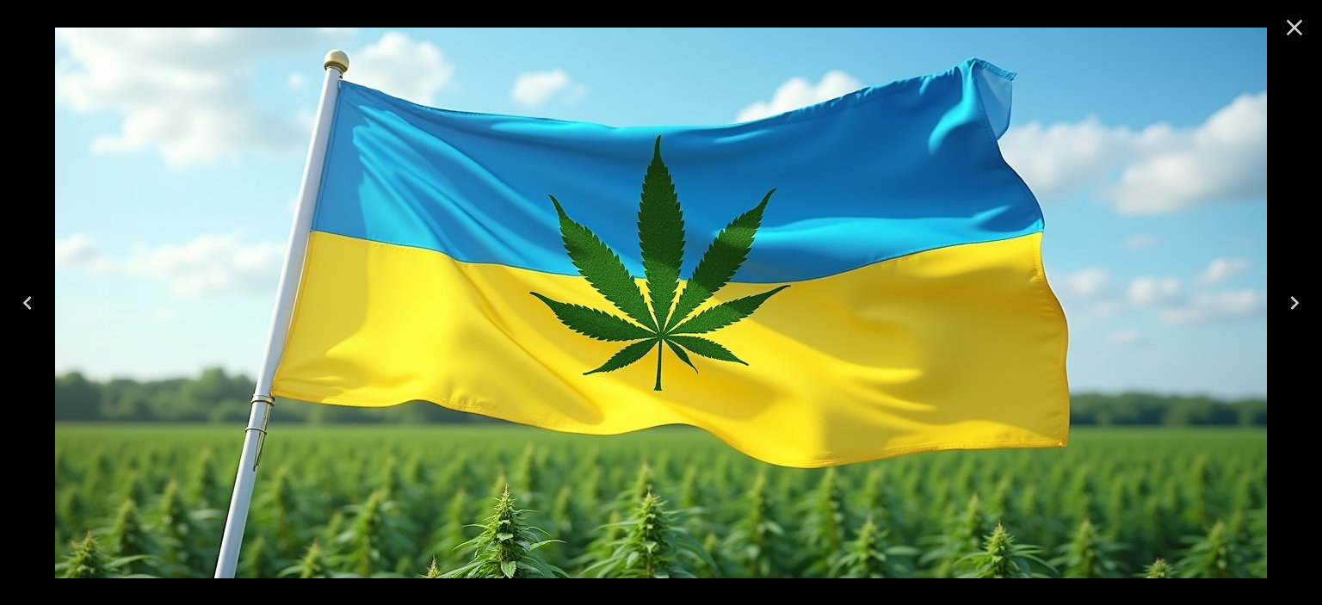
click at [1299, 34] on icon "Close" at bounding box center [1295, 28] width 28 height 28
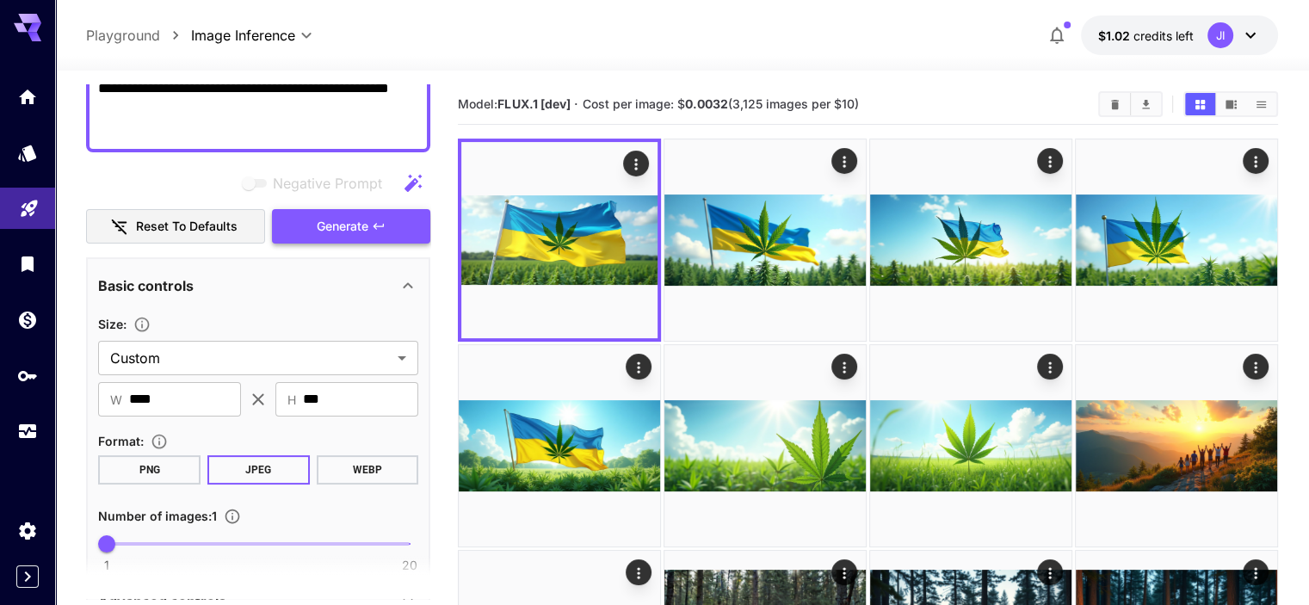
click at [356, 237] on button "Generate" at bounding box center [351, 226] width 158 height 35
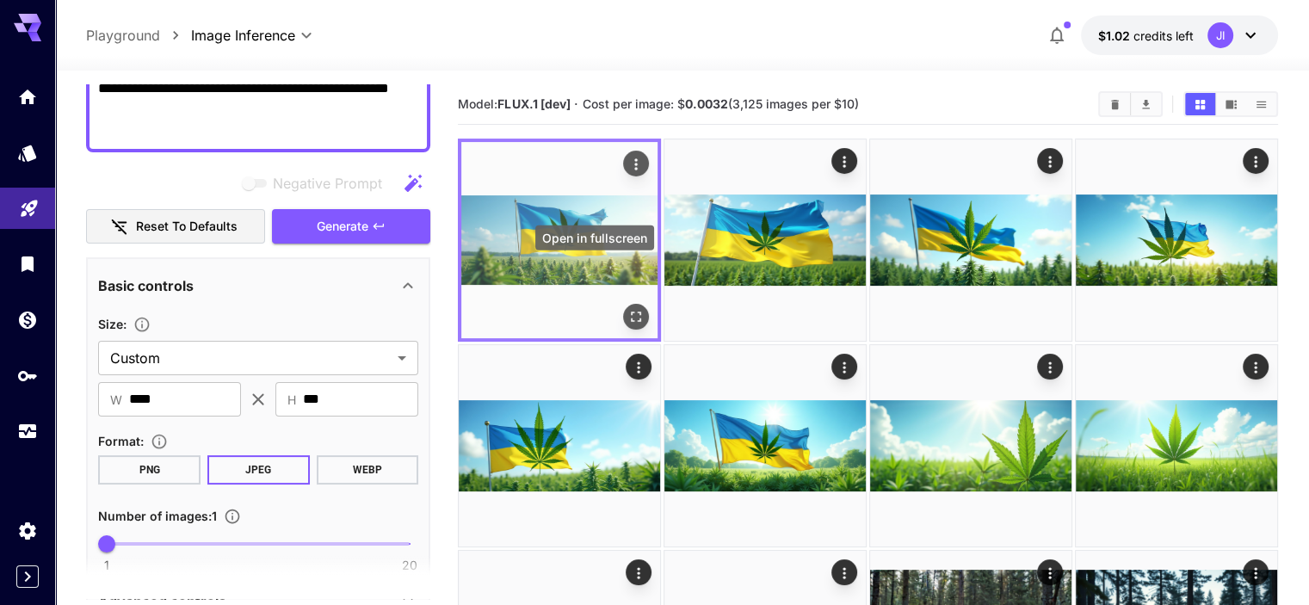
click at [628, 308] on icon "Open in fullscreen" at bounding box center [636, 316] width 17 height 17
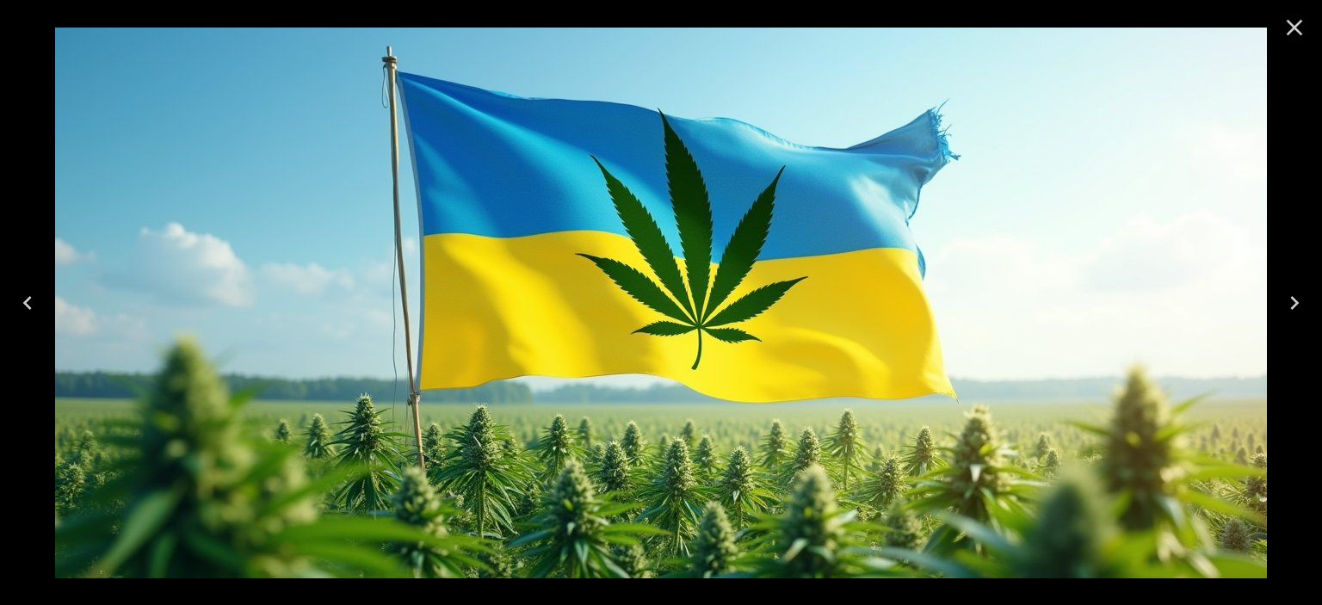
drag, startPoint x: 1300, startPoint y: 28, endPoint x: 1286, endPoint y: 37, distance: 16.7
click at [1300, 28] on icon "Close" at bounding box center [1295, 28] width 28 height 28
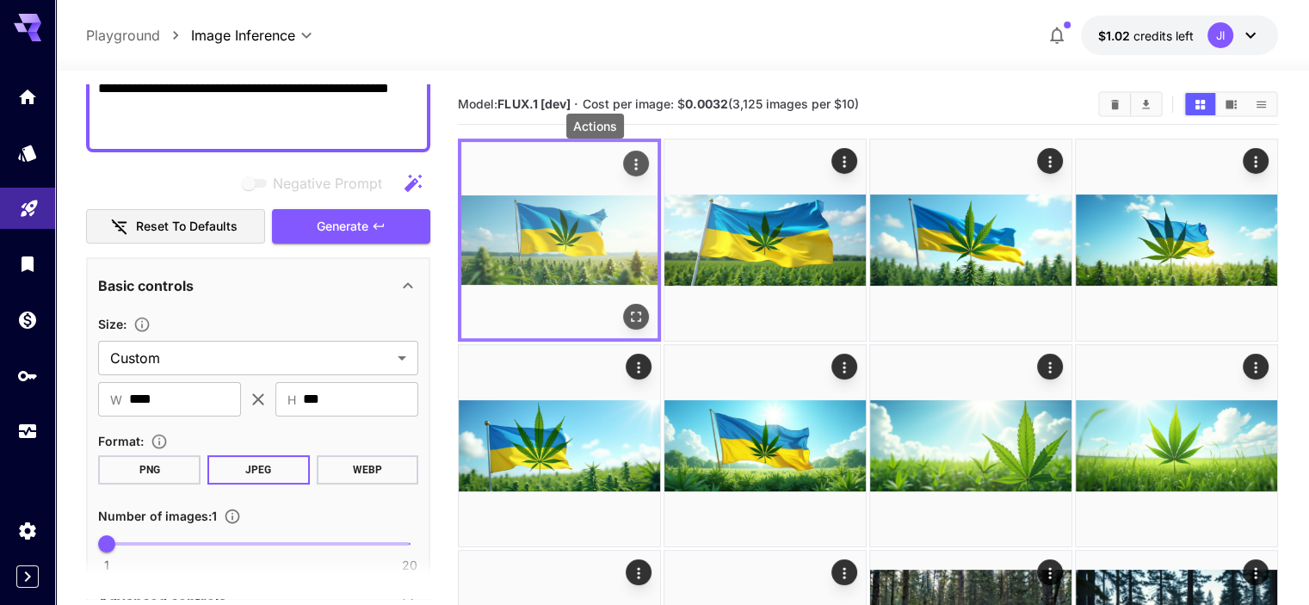
click at [628, 164] on icon "Actions" at bounding box center [636, 164] width 17 height 17
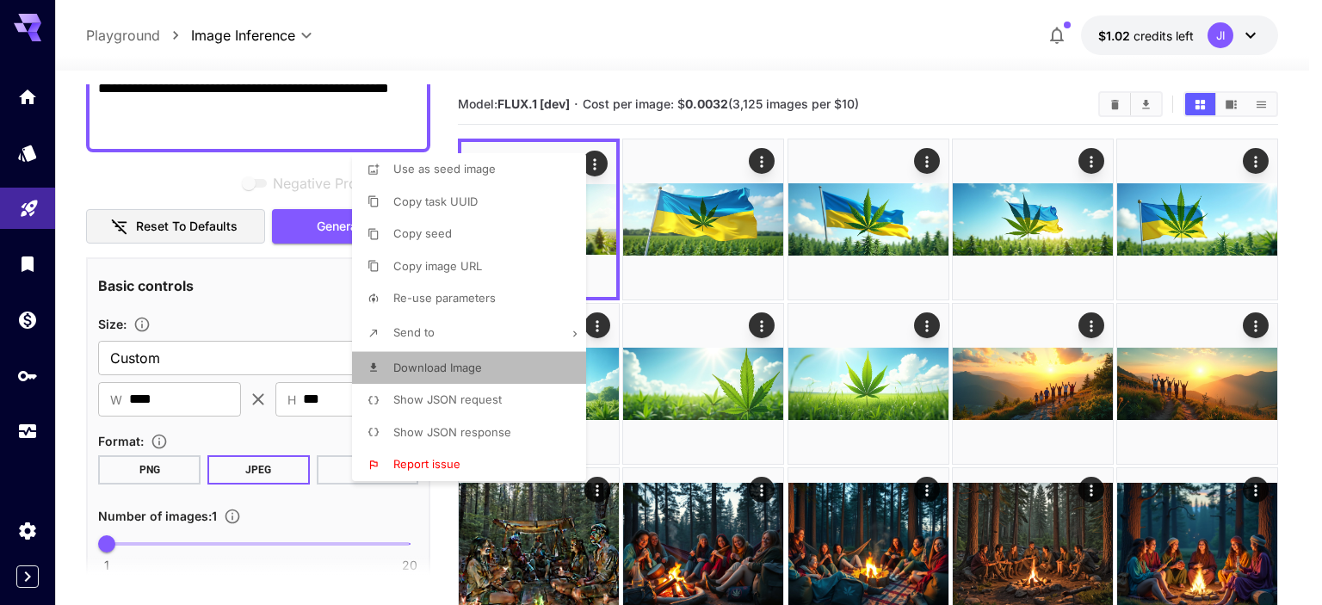
click at [465, 371] on span "Download Image" at bounding box center [437, 368] width 89 height 14
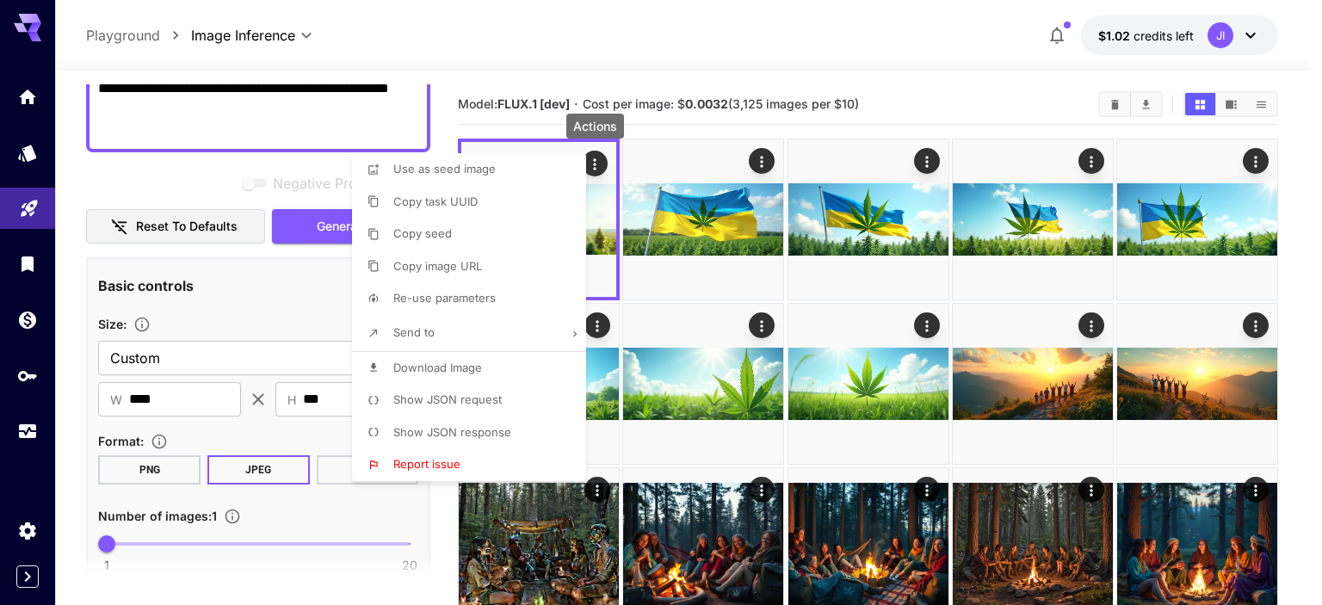
click at [696, 46] on div at bounding box center [661, 302] width 1322 height 605
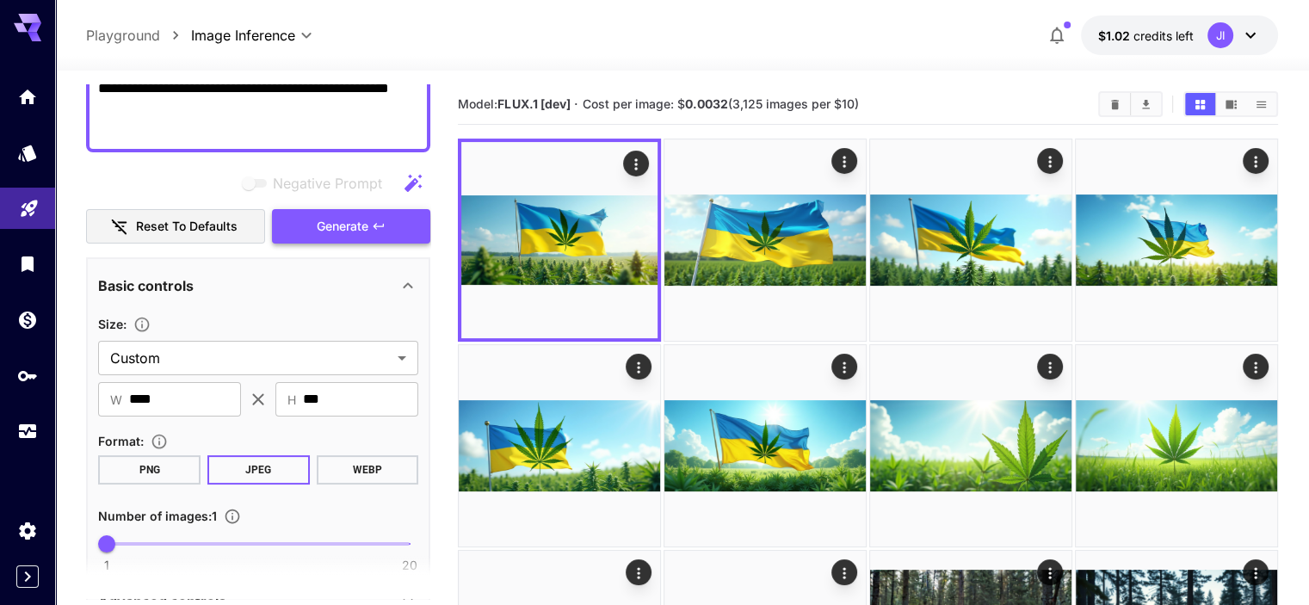
click at [335, 221] on span "Generate" at bounding box center [343, 227] width 52 height 22
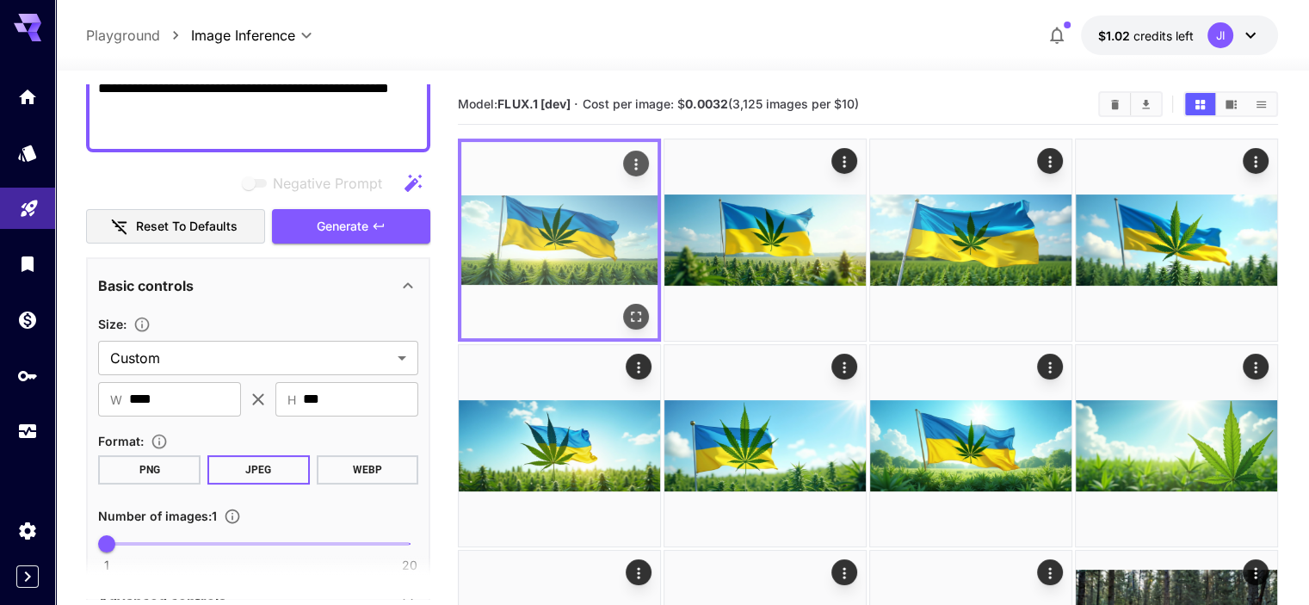
click at [561, 203] on img at bounding box center [559, 240] width 196 height 196
click at [628, 308] on icon "Open in fullscreen" at bounding box center [636, 316] width 17 height 17
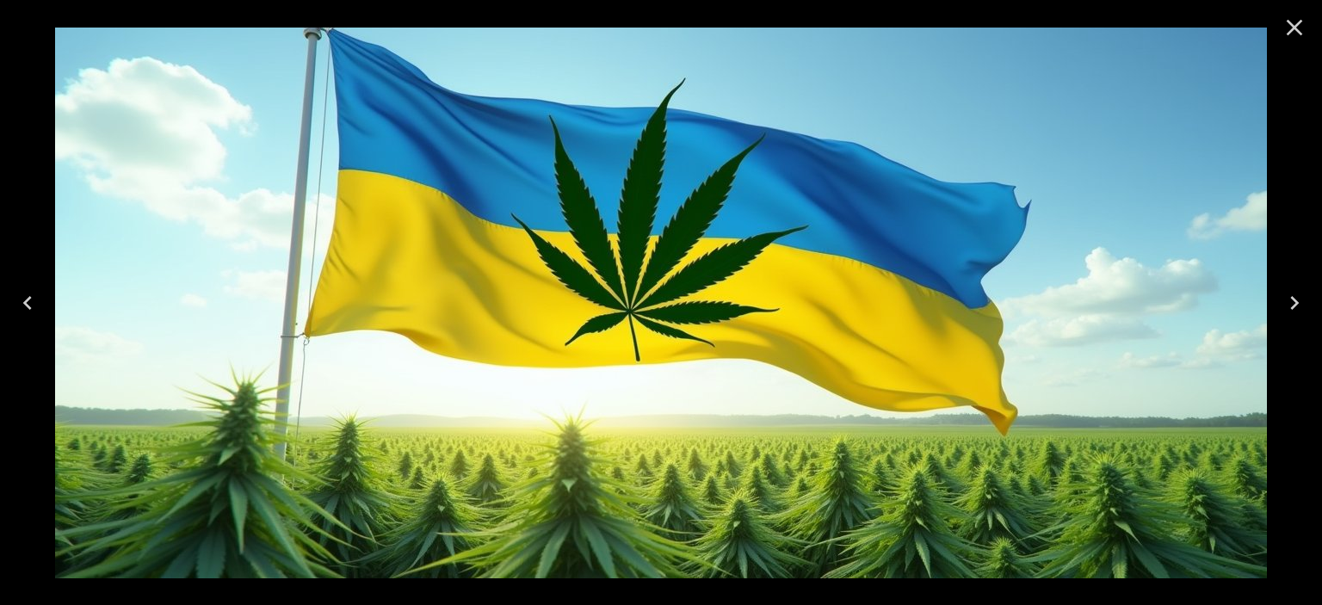
click at [1292, 23] on icon "Close" at bounding box center [1295, 28] width 16 height 16
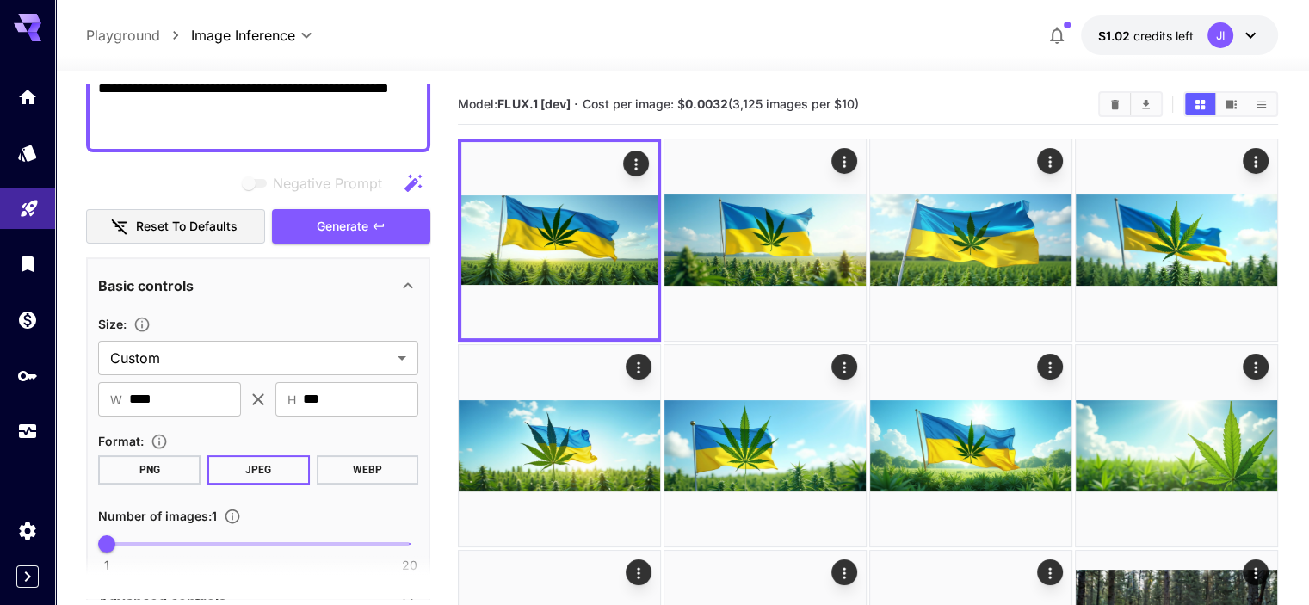
click at [341, 109] on textarea "**********" at bounding box center [258, 47] width 320 height 186
paste textarea "**********"
click at [327, 216] on span "Generate" at bounding box center [343, 227] width 52 height 22
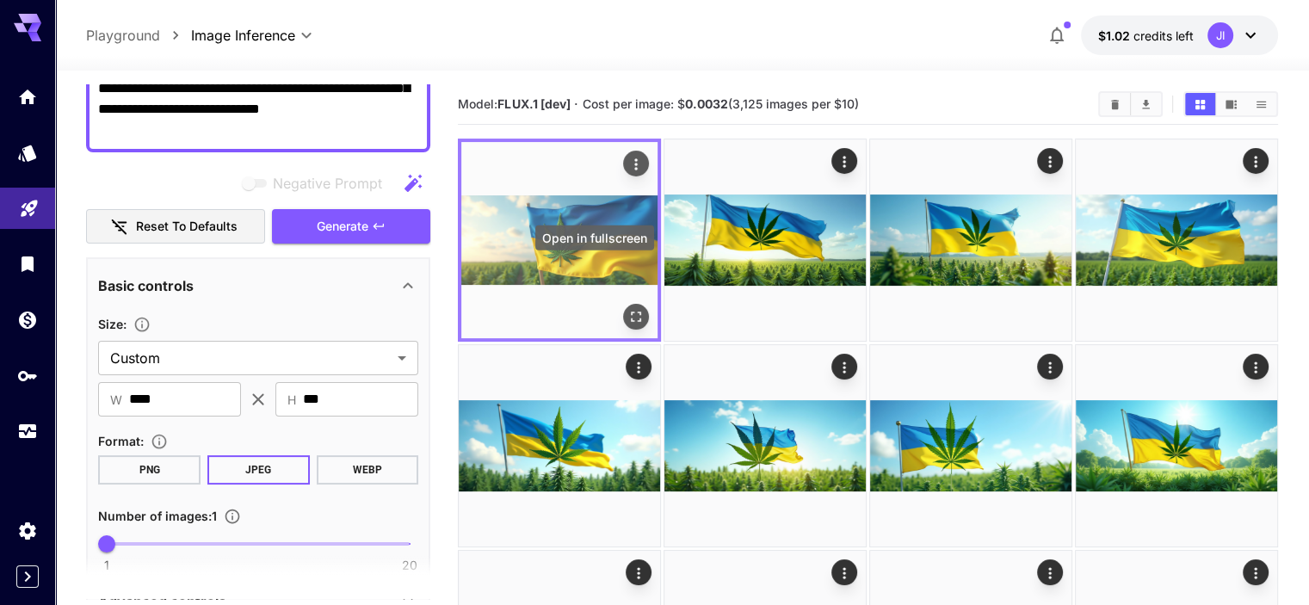
click at [628, 308] on icon "Open in fullscreen" at bounding box center [636, 316] width 17 height 17
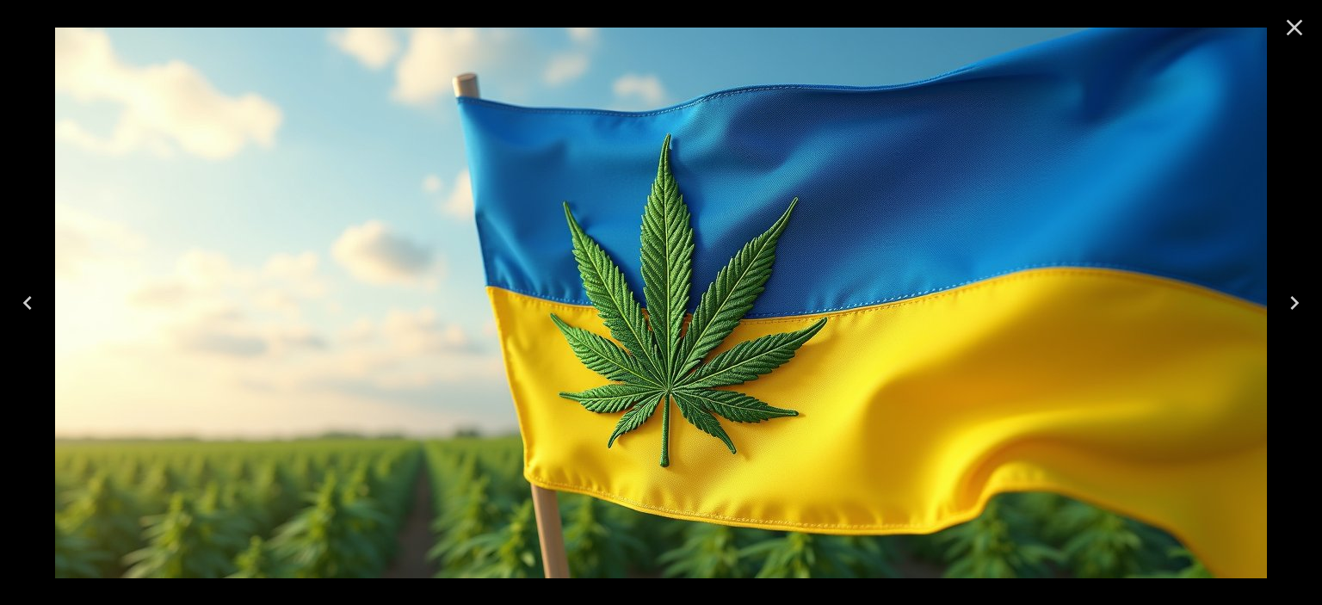
click at [1298, 27] on icon "Close" at bounding box center [1295, 28] width 28 height 28
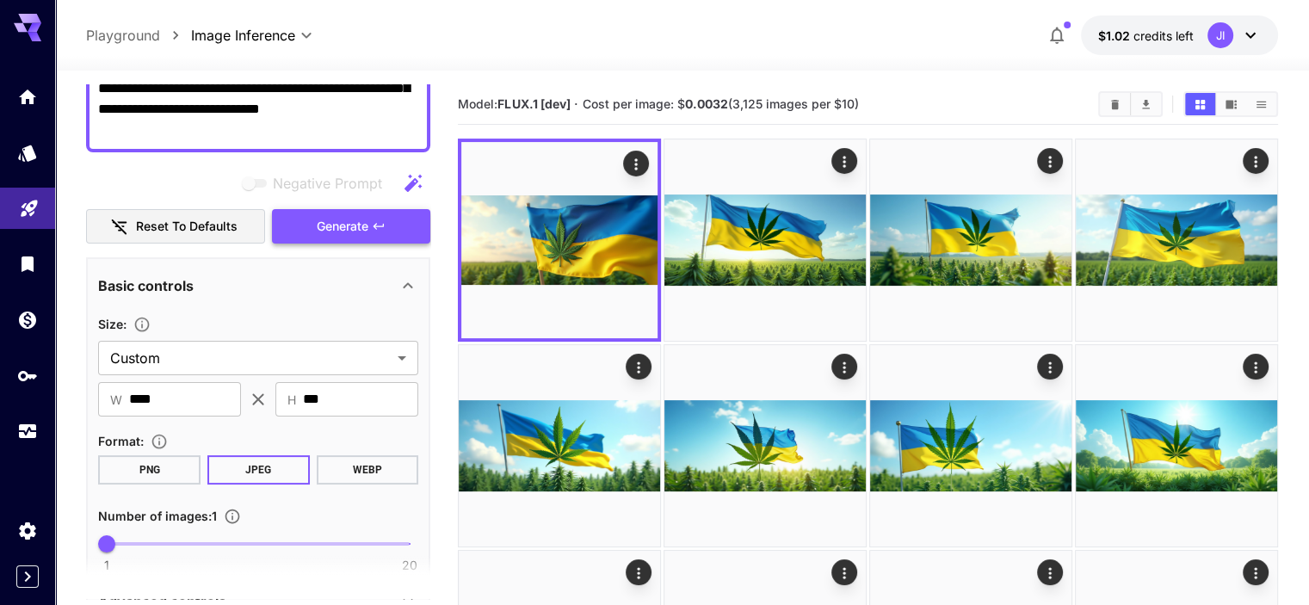
click at [313, 230] on button "Generate" at bounding box center [351, 226] width 158 height 35
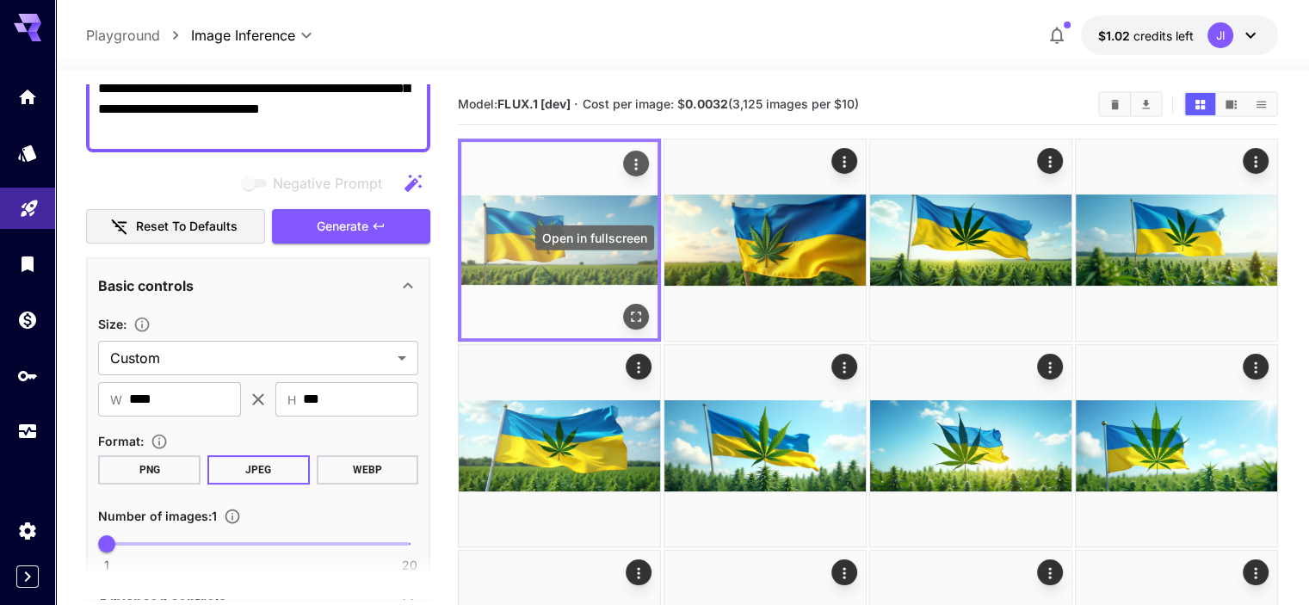
click at [628, 308] on icon "Open in fullscreen" at bounding box center [636, 316] width 17 height 17
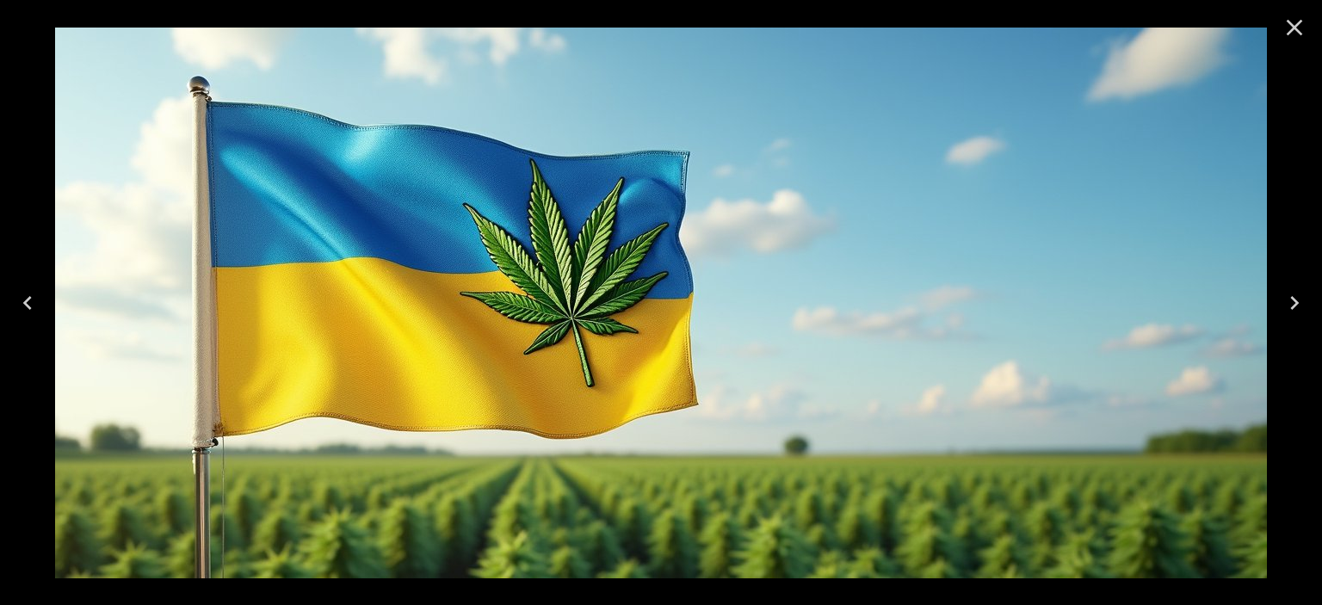
click at [1293, 30] on icon "Close" at bounding box center [1295, 28] width 16 height 16
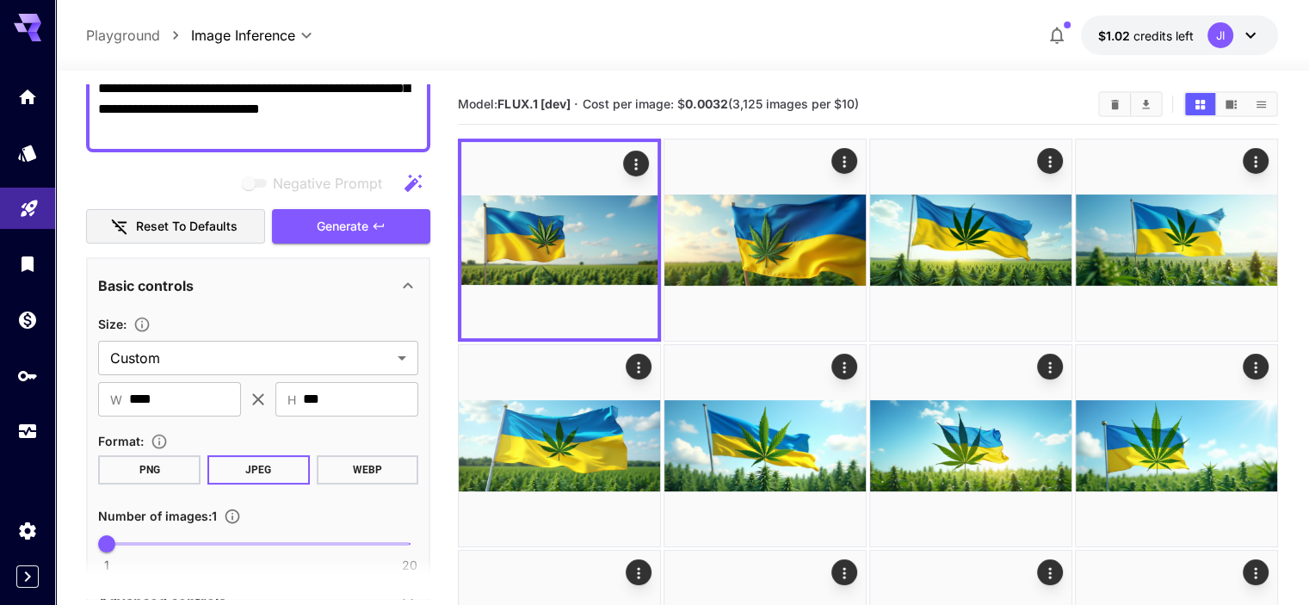
click at [300, 112] on textarea "**********" at bounding box center [258, 47] width 320 height 186
paste textarea "**********"
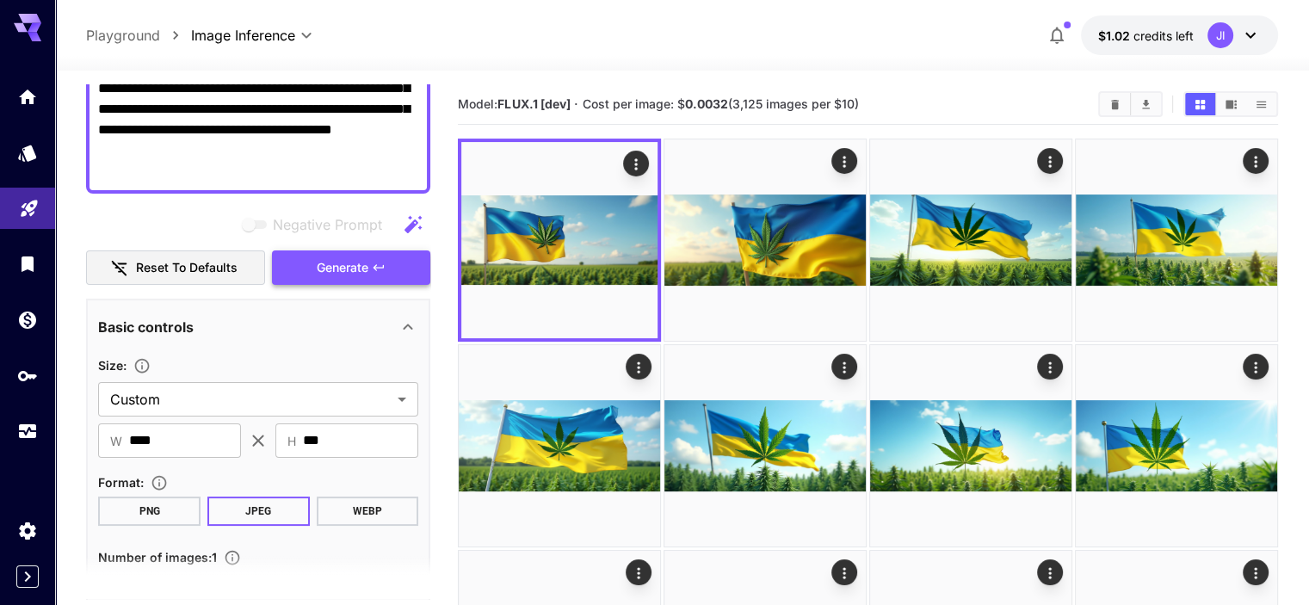
type textarea "**********"
click at [320, 274] on span "Generate" at bounding box center [343, 268] width 52 height 22
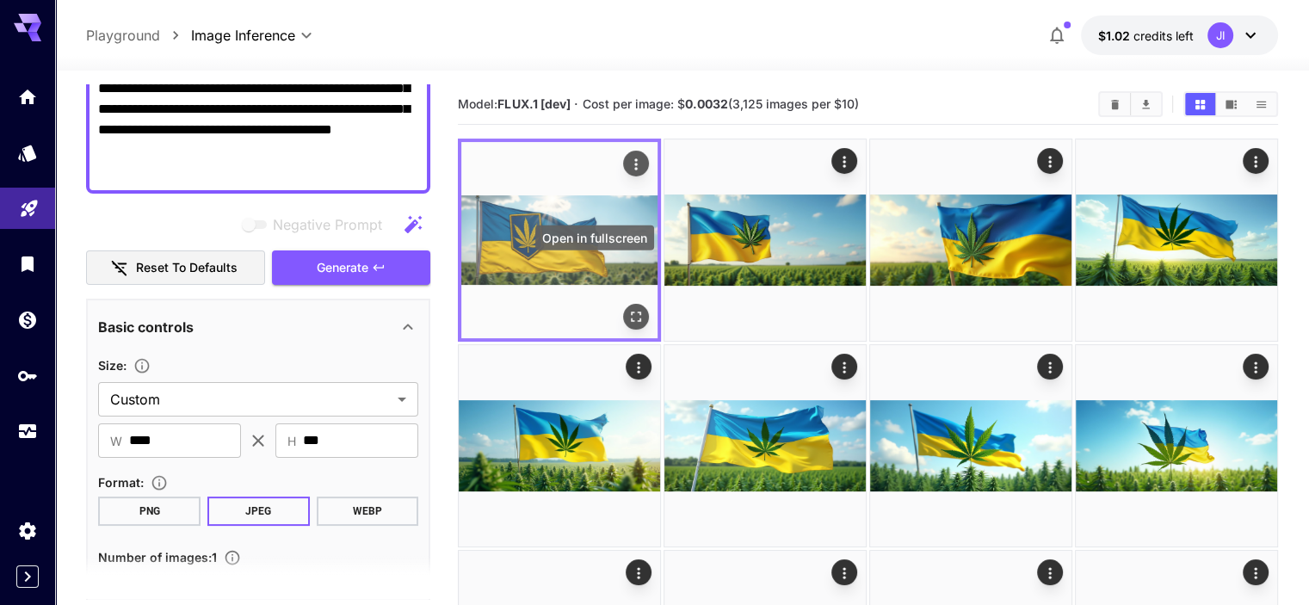
click at [628, 308] on icon "Open in fullscreen" at bounding box center [636, 316] width 17 height 17
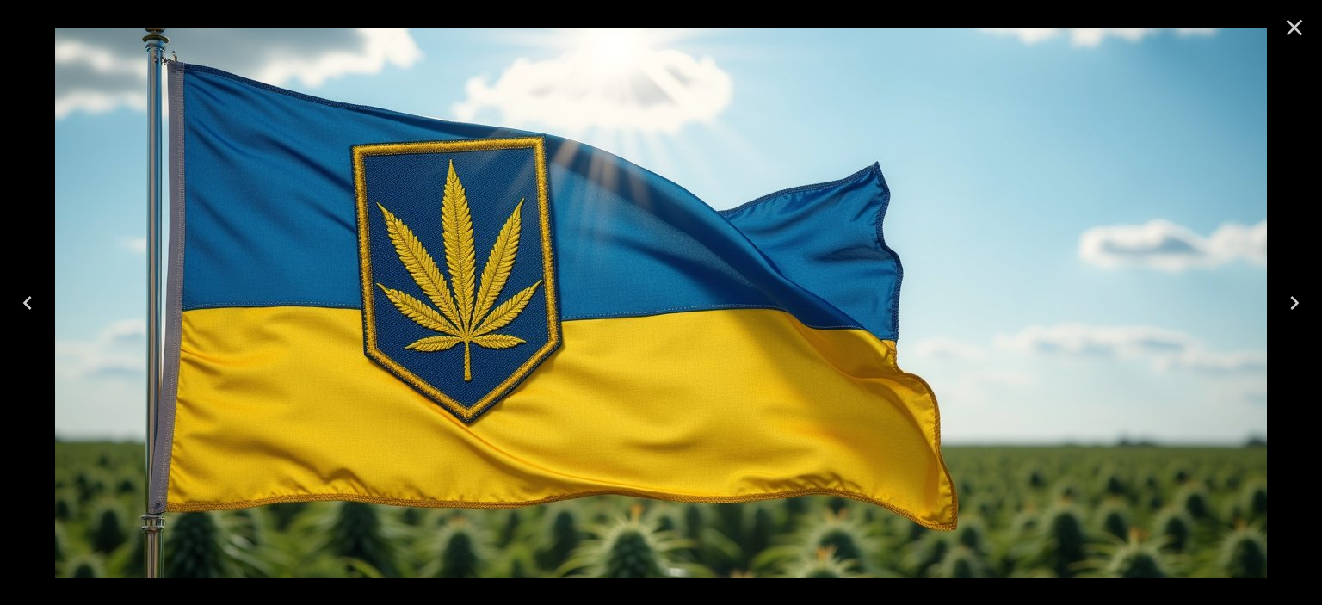
scroll to position [287, 0]
click at [1290, 32] on icon "Close" at bounding box center [1295, 28] width 16 height 16
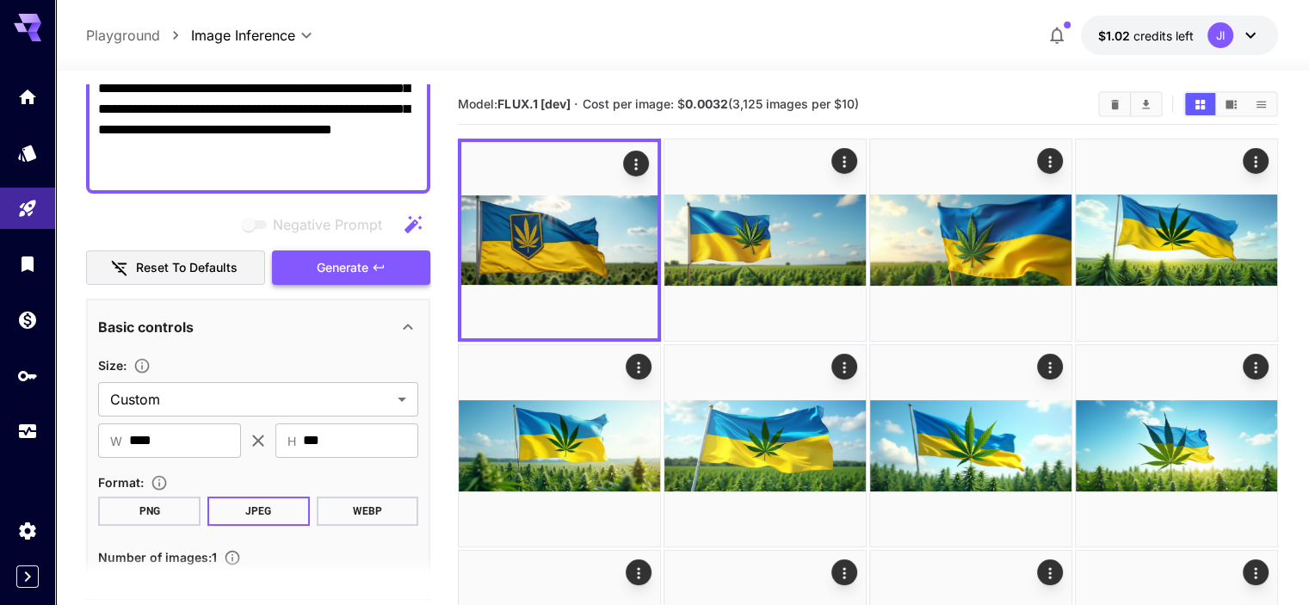
click at [340, 263] on span "Generate" at bounding box center [343, 268] width 52 height 22
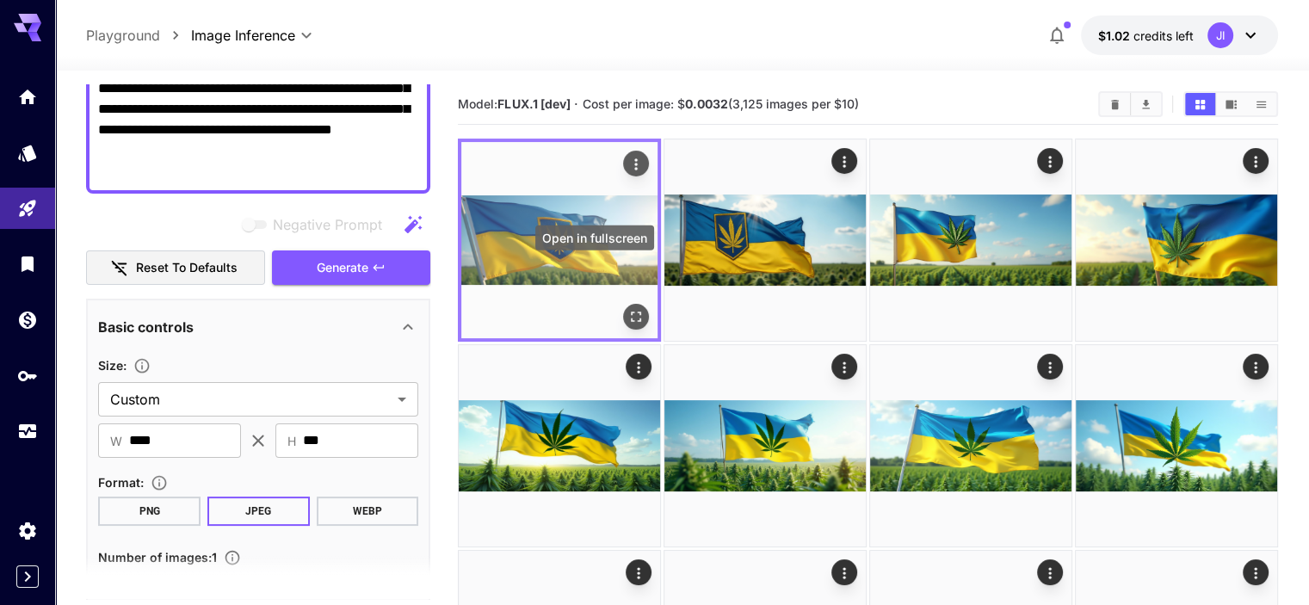
click at [628, 308] on icon "Open in fullscreen" at bounding box center [636, 316] width 17 height 17
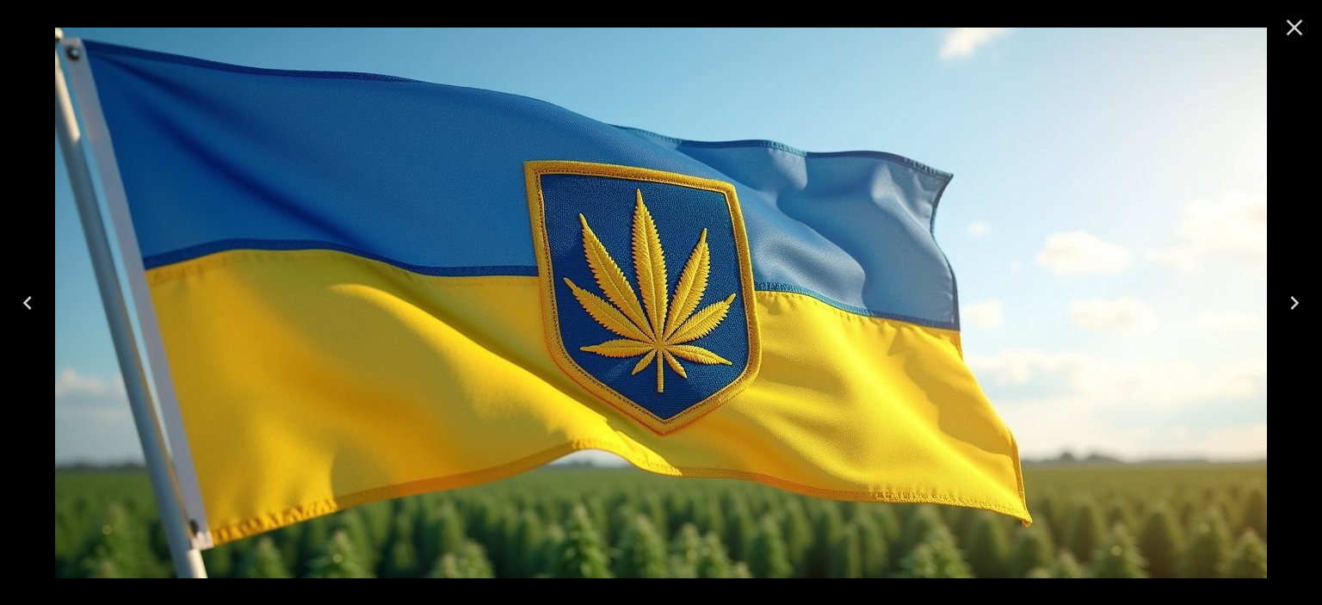
click at [1293, 28] on icon "Close" at bounding box center [1295, 28] width 16 height 16
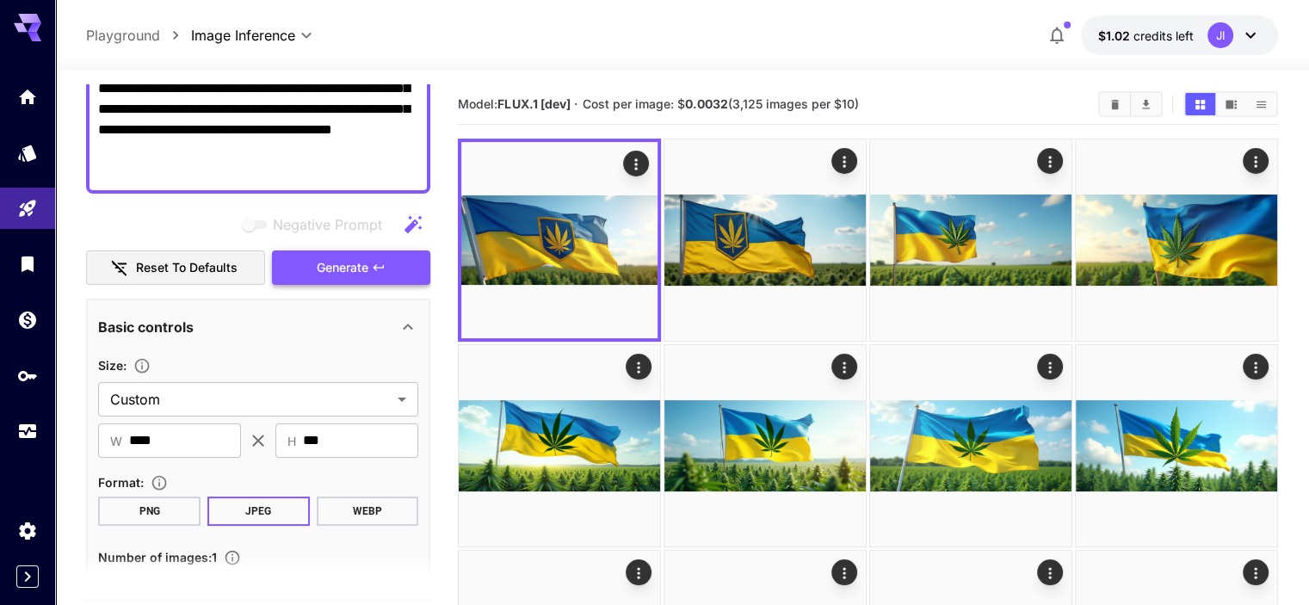
click at [337, 263] on span "Generate" at bounding box center [343, 268] width 52 height 22
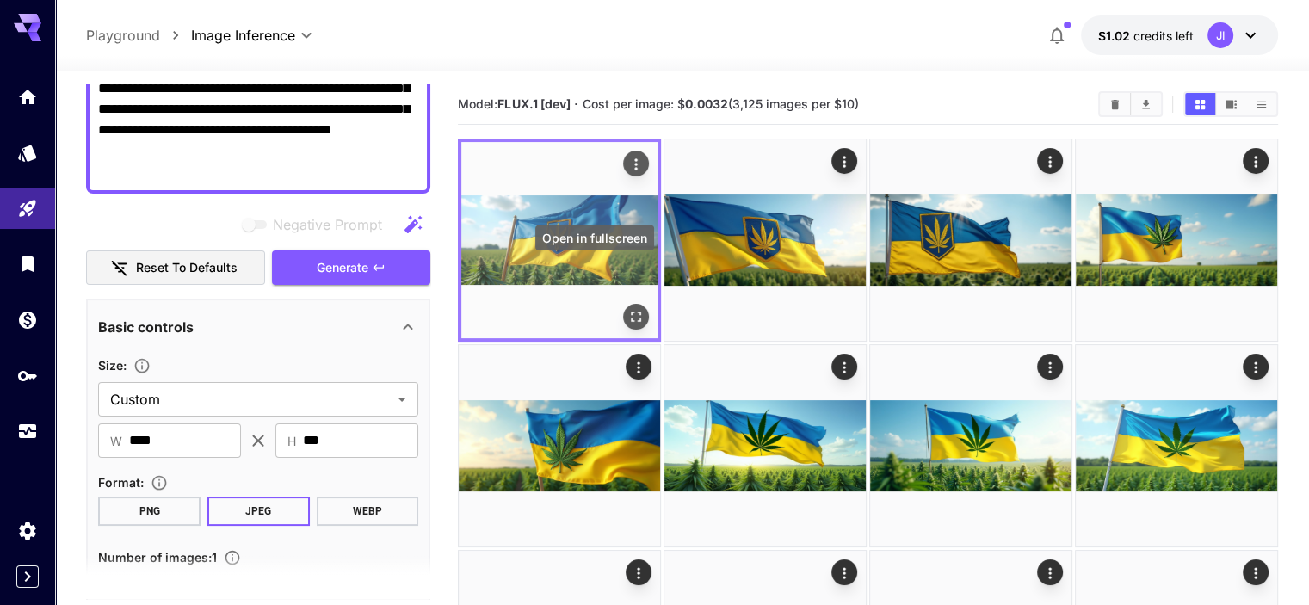
click at [628, 308] on icon "Open in fullscreen" at bounding box center [636, 316] width 17 height 17
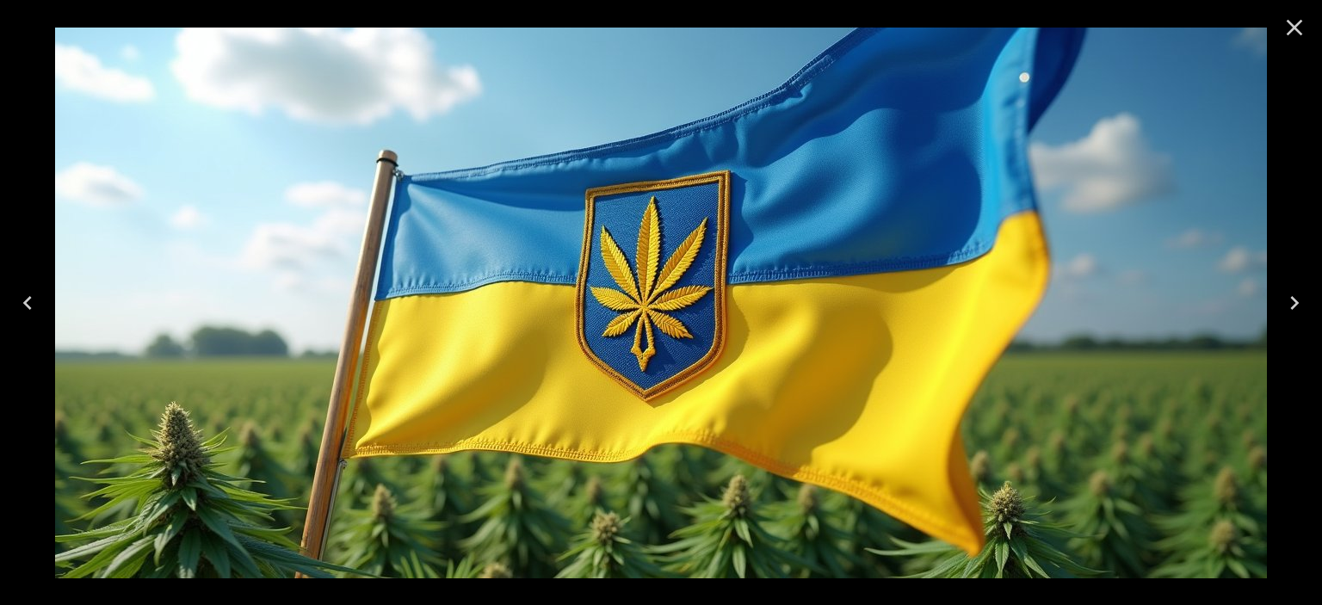
click at [1305, 24] on icon "Close" at bounding box center [1295, 28] width 28 height 28
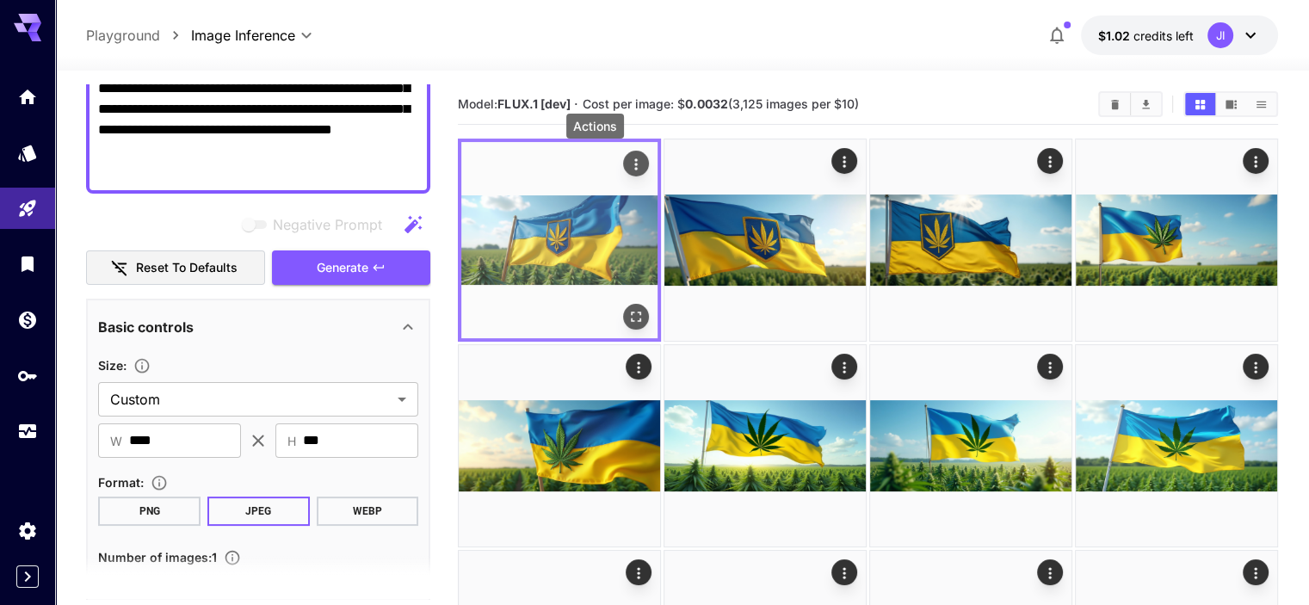
click at [634, 160] on icon "Actions" at bounding box center [635, 163] width 3 height 11
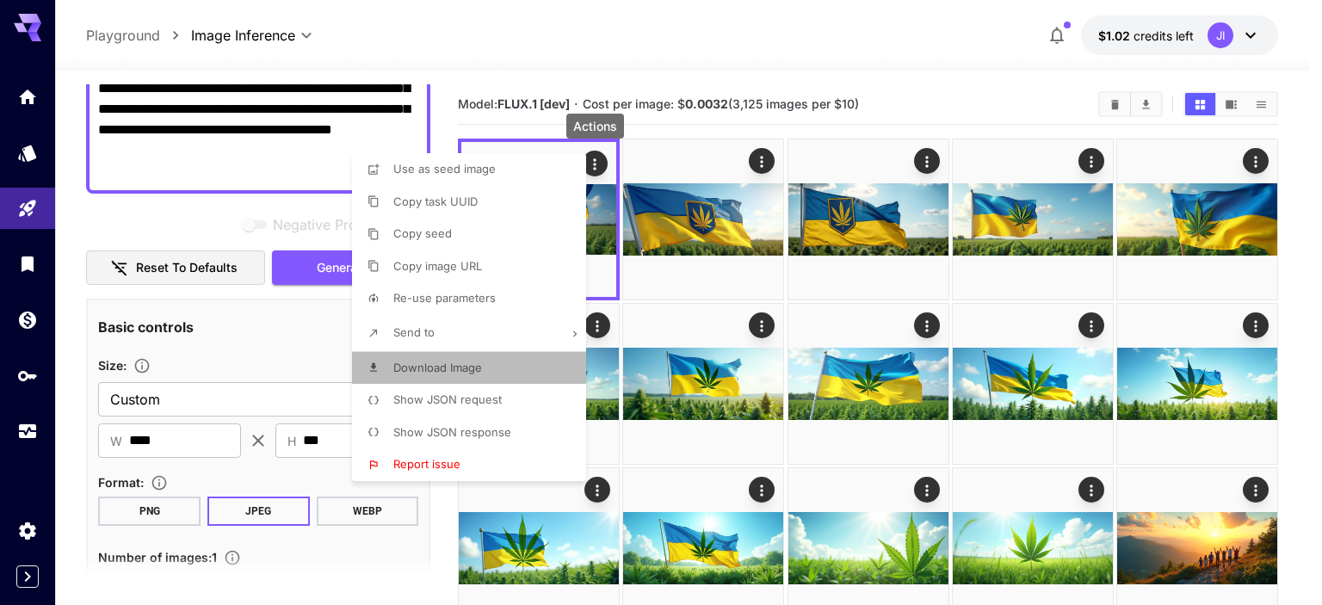
click at [458, 368] on span "Download Image" at bounding box center [437, 368] width 89 height 14
click at [183, 220] on div at bounding box center [661, 302] width 1322 height 605
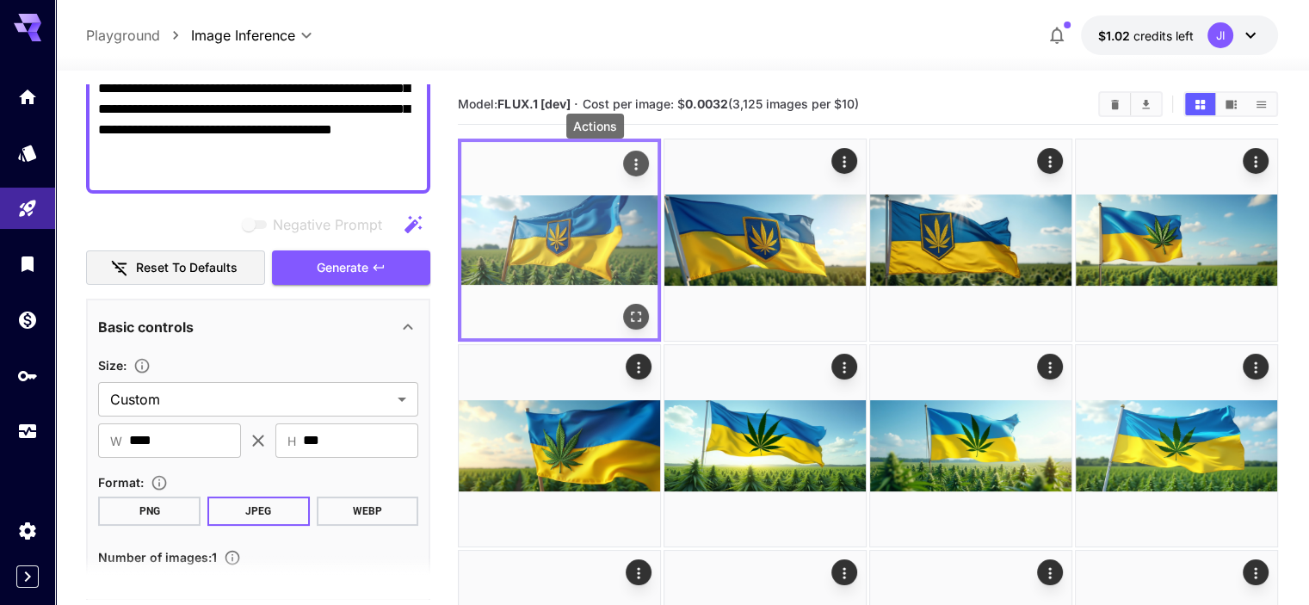
click at [541, 215] on img at bounding box center [559, 240] width 196 height 196
click at [628, 308] on icon "Open in fullscreen" at bounding box center [636, 316] width 17 height 17
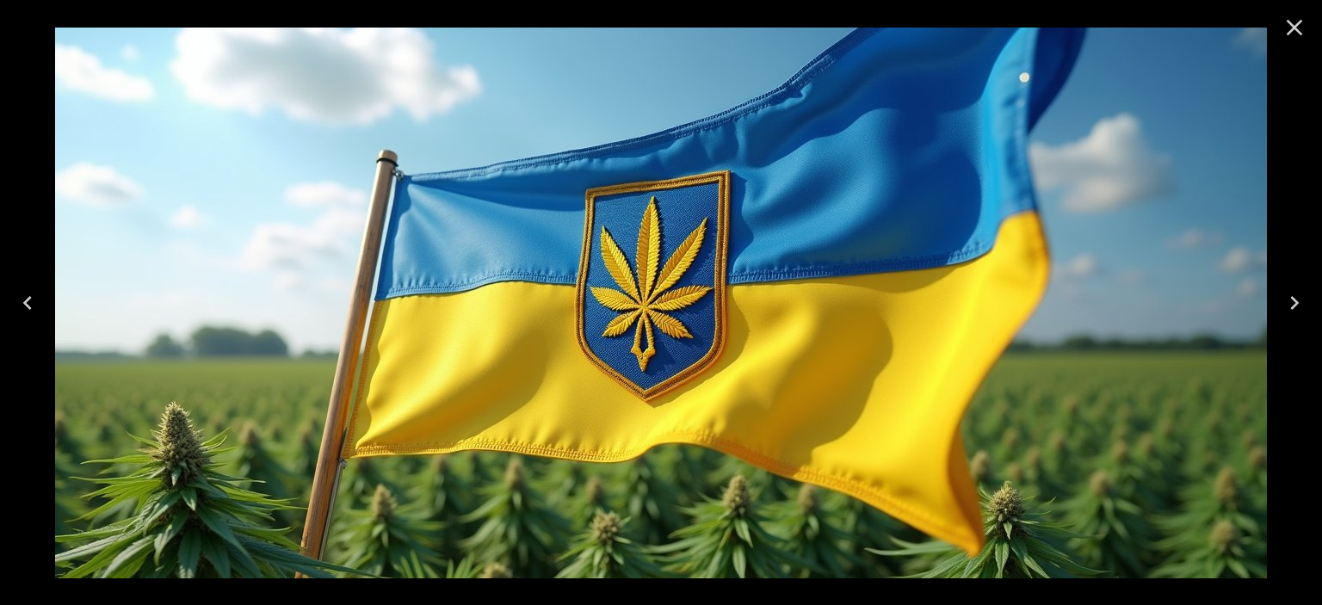
click at [1291, 30] on icon "Close" at bounding box center [1295, 28] width 16 height 16
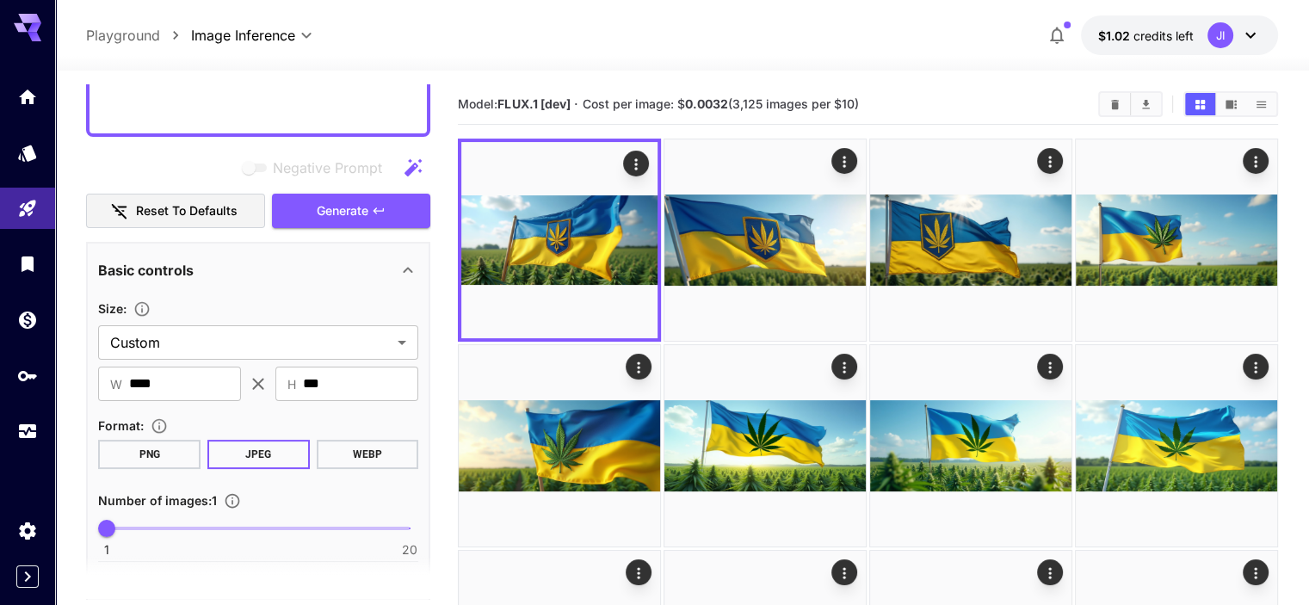
scroll to position [373, 0]
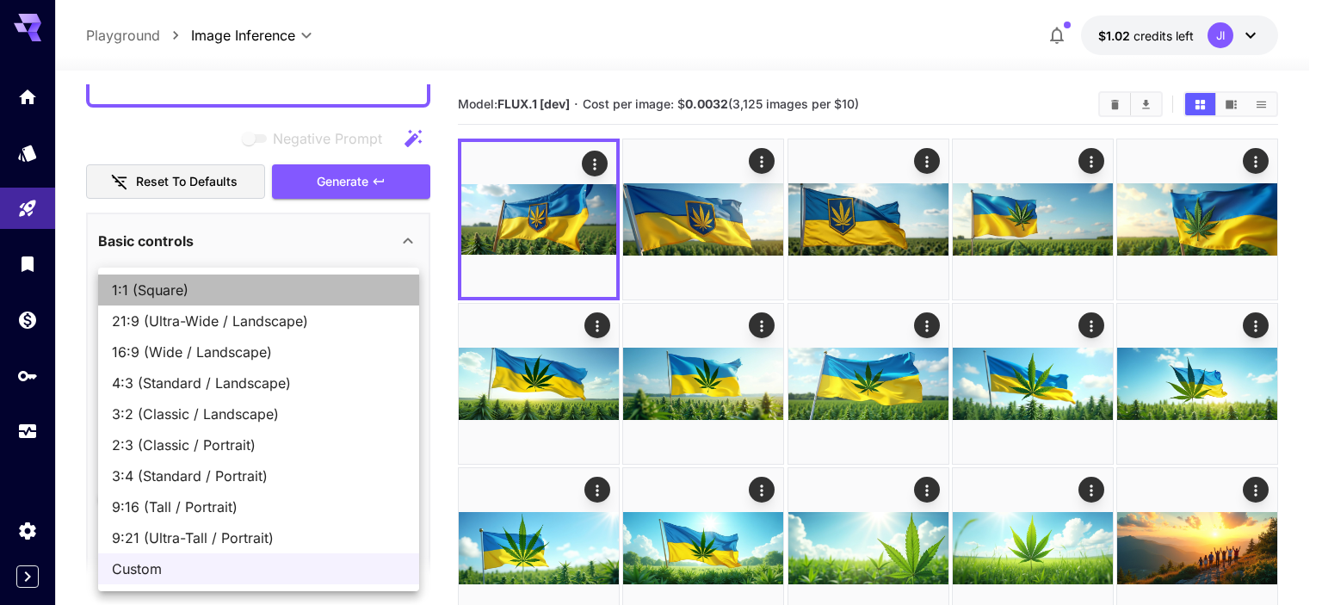
click at [246, 283] on span "1:1 (Square)" at bounding box center [259, 290] width 294 height 21
type input "**********"
type input "****"
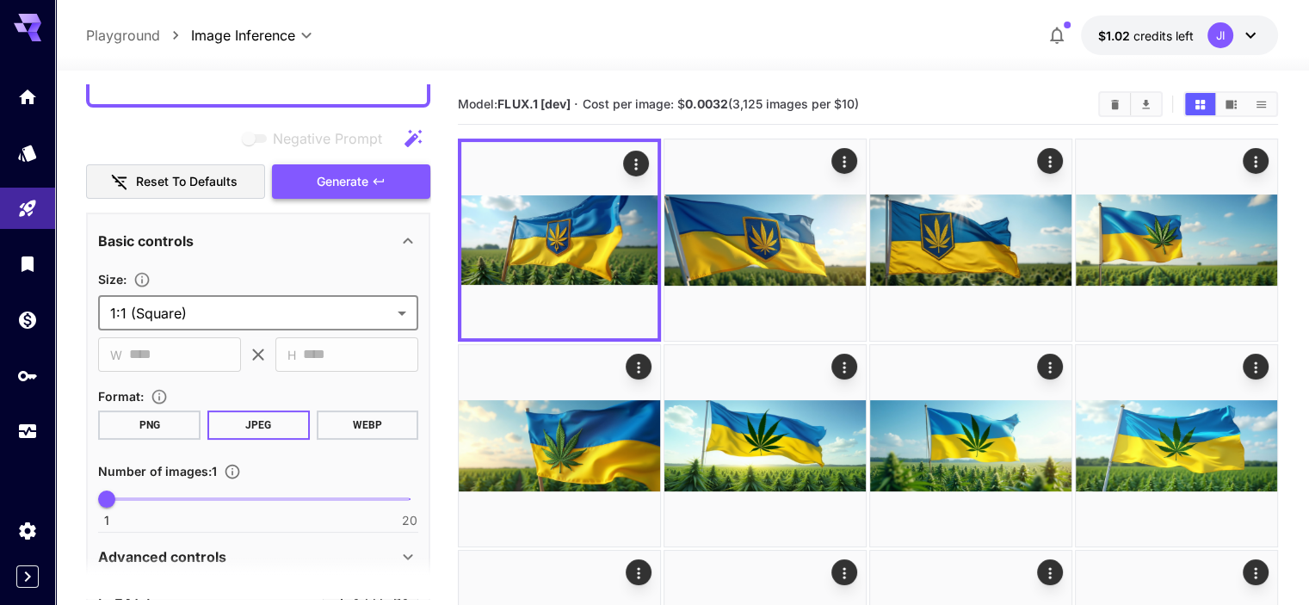
click at [317, 181] on span "Generate" at bounding box center [343, 182] width 52 height 22
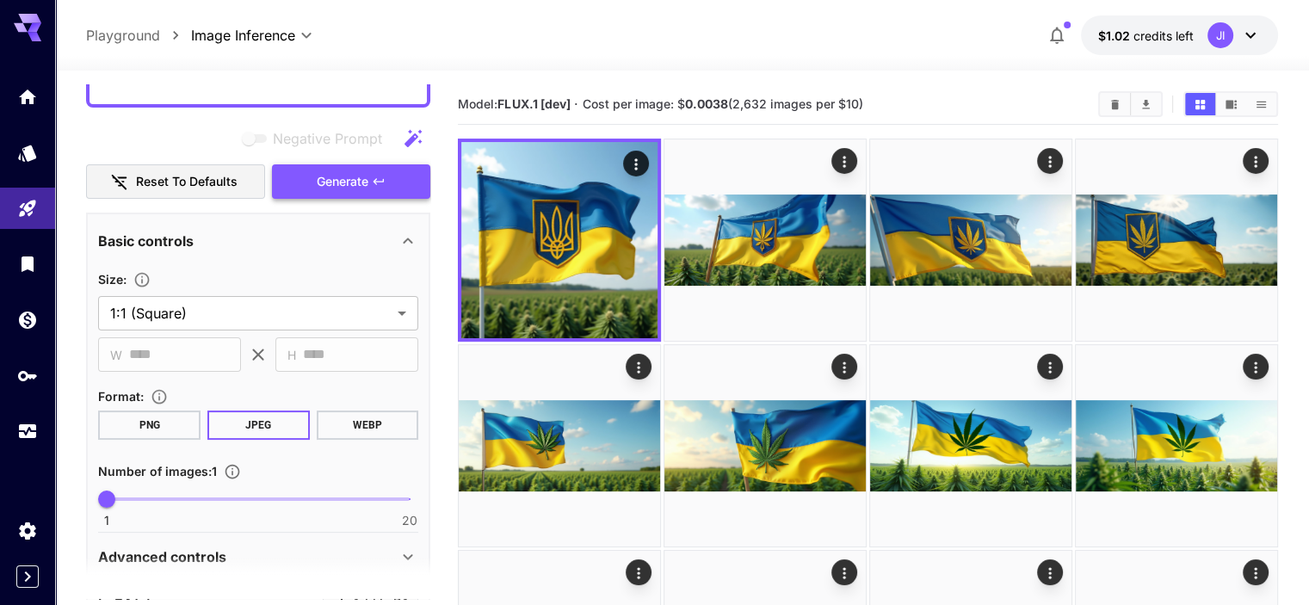
click at [341, 183] on span "Generate" at bounding box center [343, 182] width 52 height 22
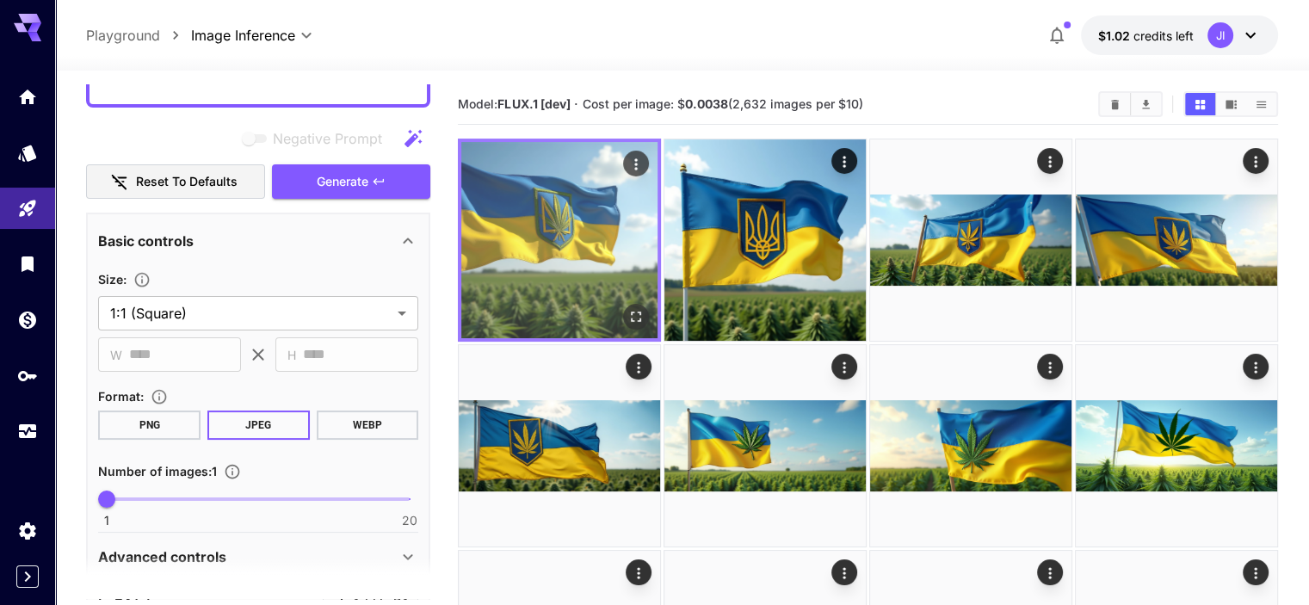
click at [628, 308] on icon "Open in fullscreen" at bounding box center [636, 316] width 17 height 17
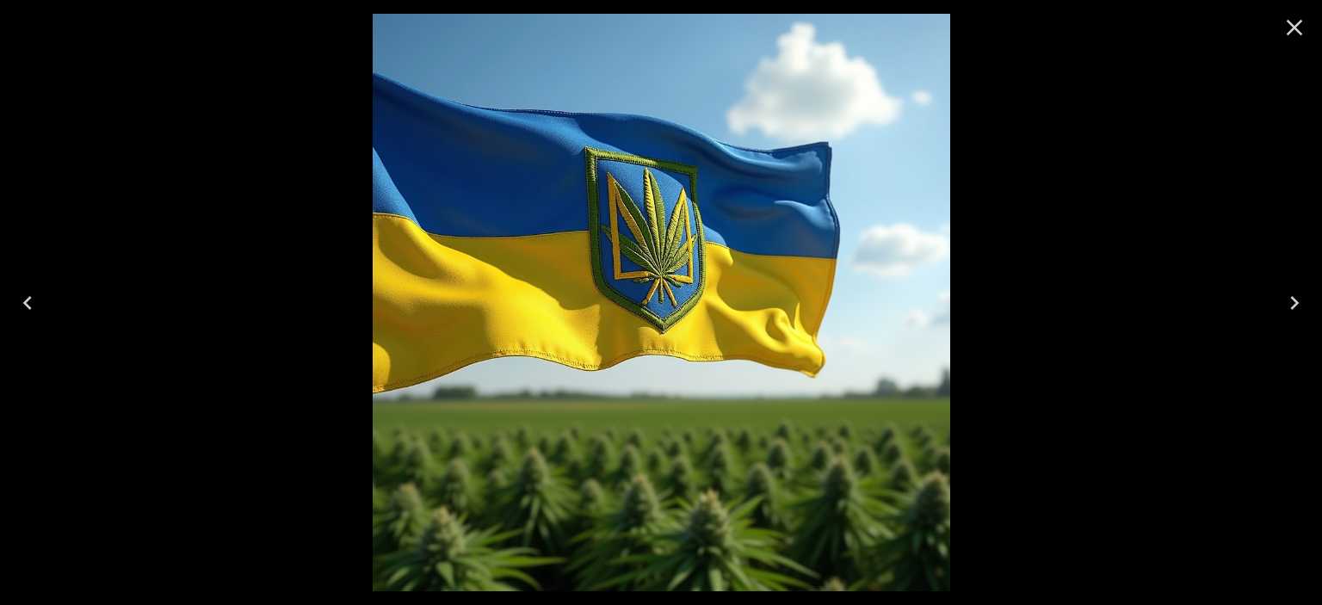
click at [1291, 24] on icon "Close" at bounding box center [1295, 28] width 16 height 16
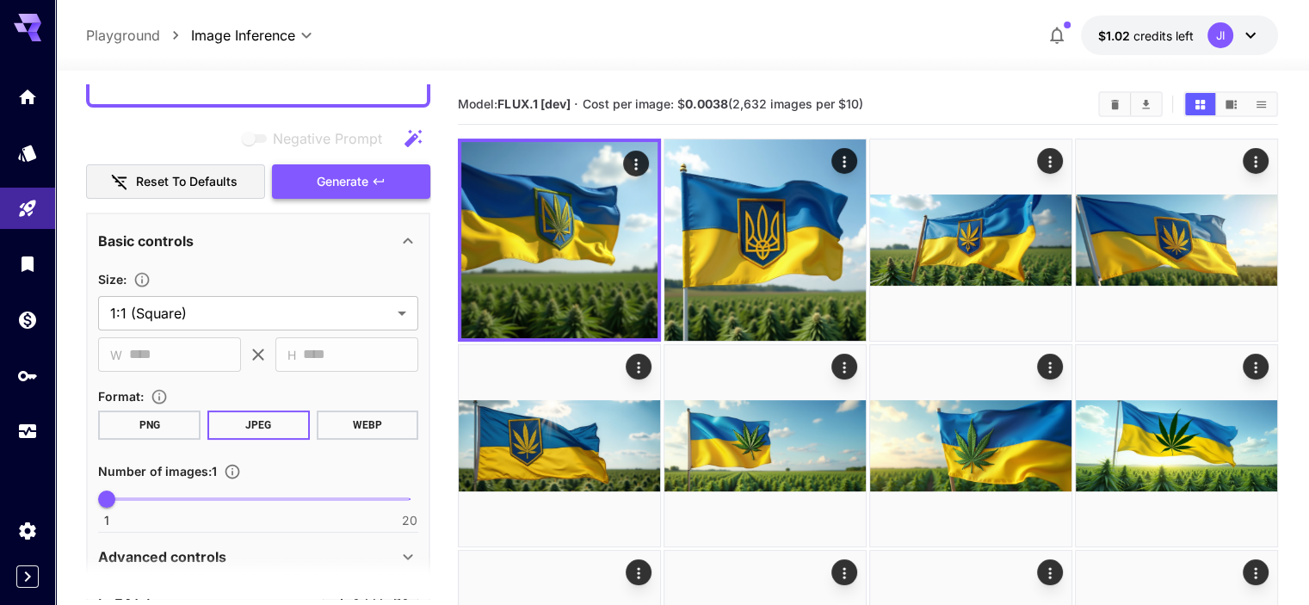
click at [359, 176] on span "Generate" at bounding box center [343, 182] width 52 height 22
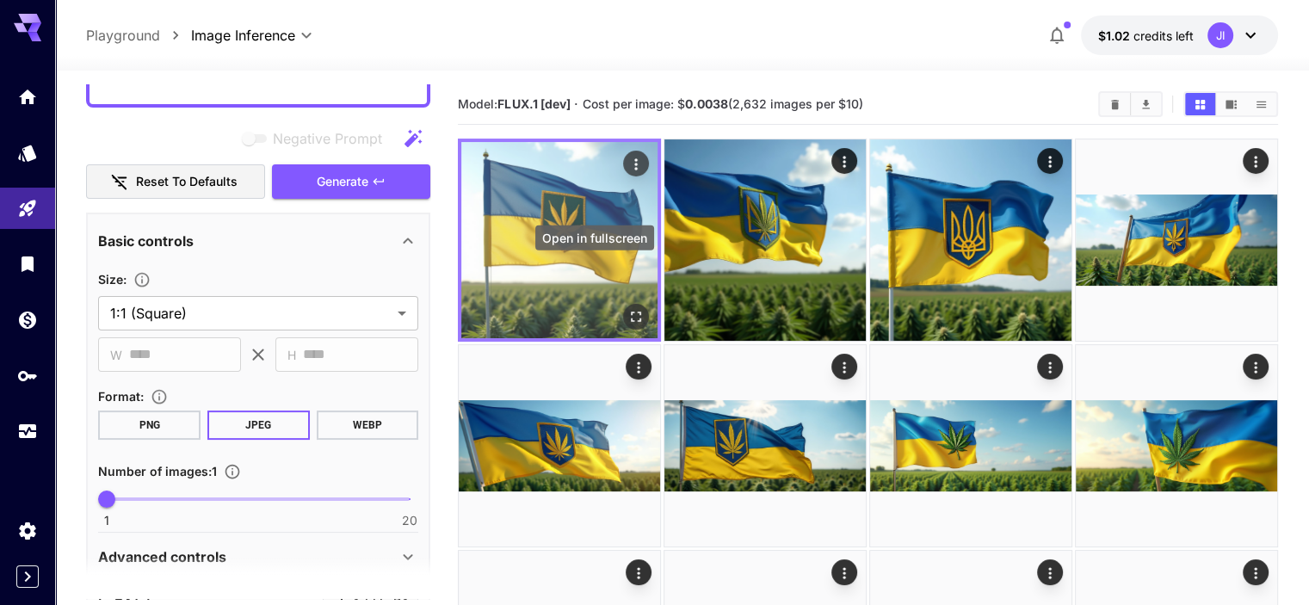
click at [628, 308] on icon "Open in fullscreen" at bounding box center [636, 316] width 17 height 17
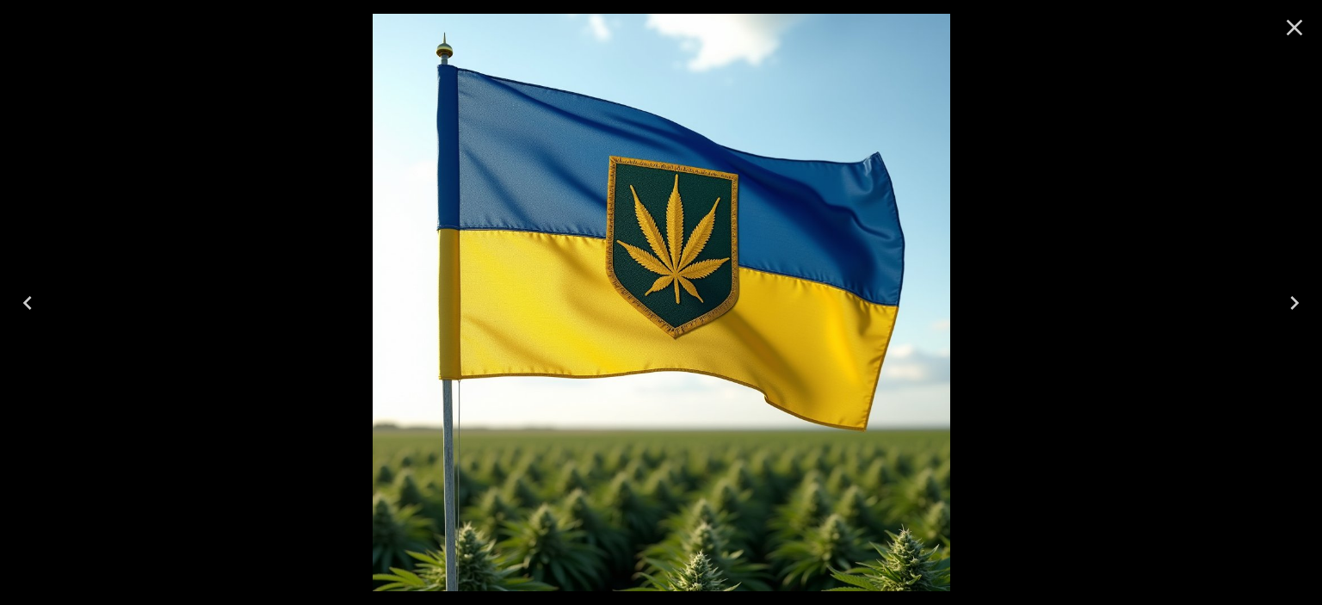
click at [1291, 25] on icon "Close" at bounding box center [1295, 28] width 16 height 16
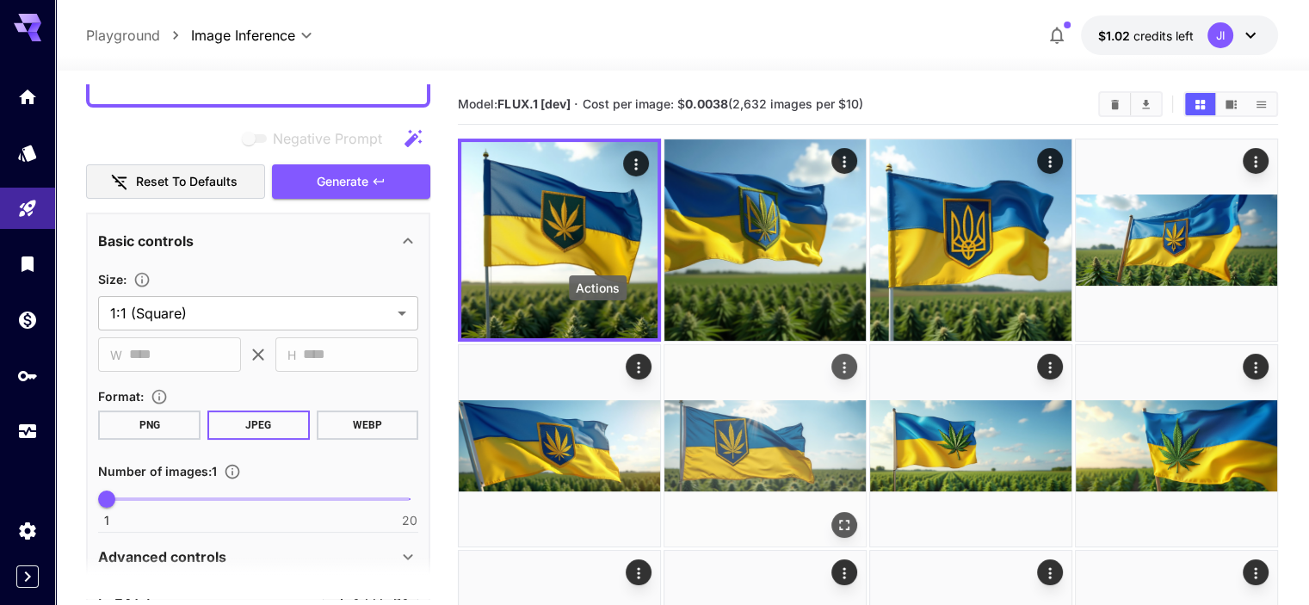
click at [843, 362] on icon "Actions" at bounding box center [844, 367] width 3 height 11
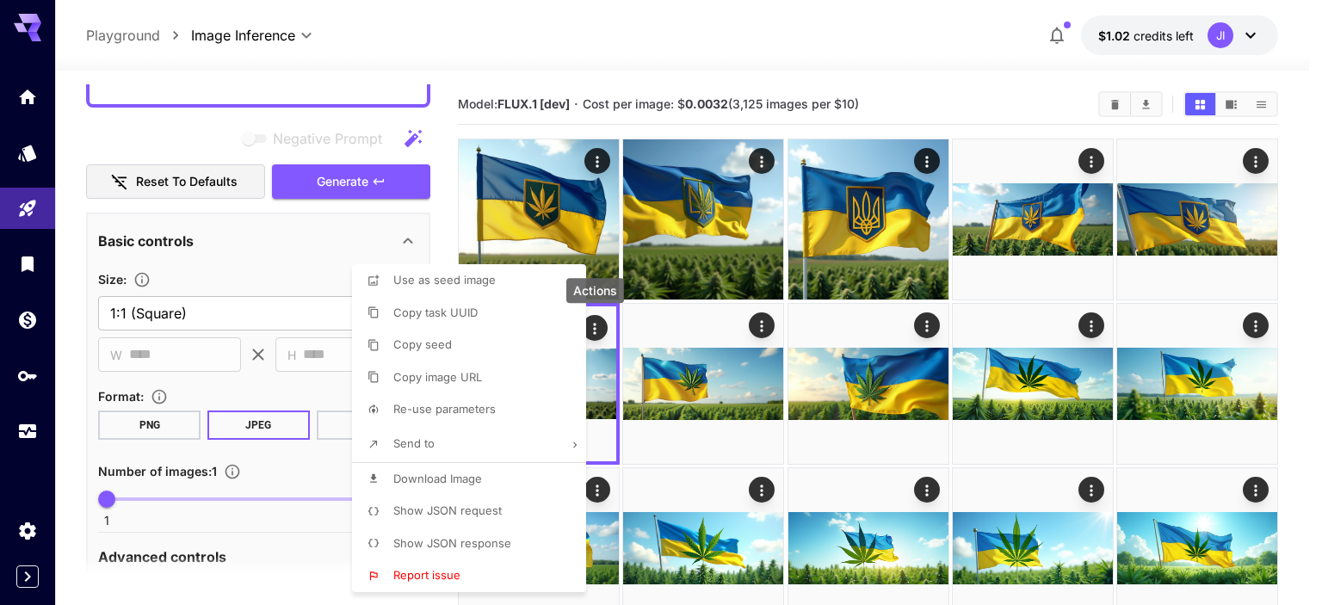
click at [469, 481] on span "Download Image" at bounding box center [437, 479] width 89 height 14
click at [626, 99] on div at bounding box center [661, 302] width 1322 height 605
